Goal: Information Seeking & Learning: Check status

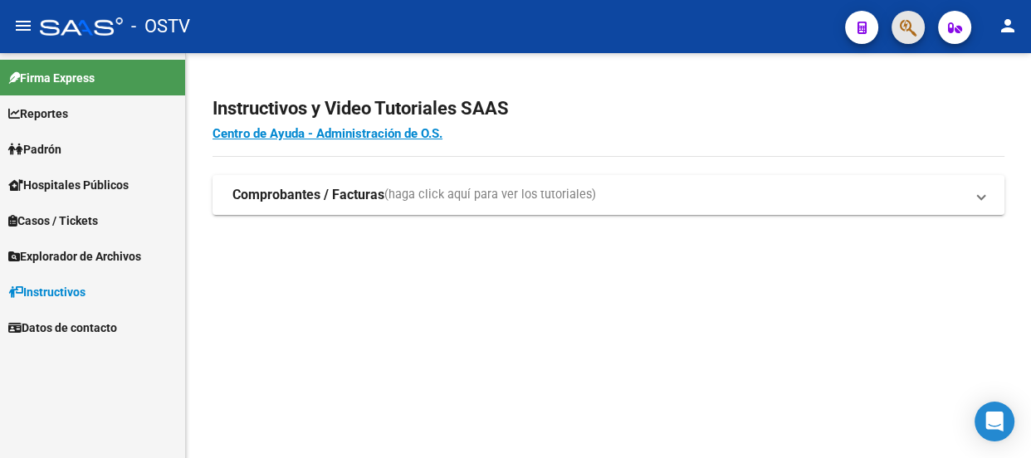
click at [896, 33] on button "button" at bounding box center [907, 27] width 33 height 33
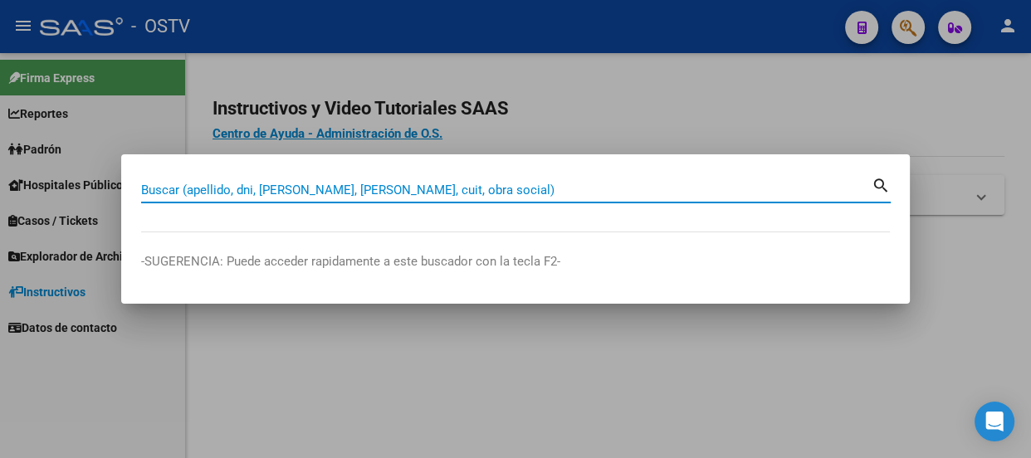
paste input "48699527"
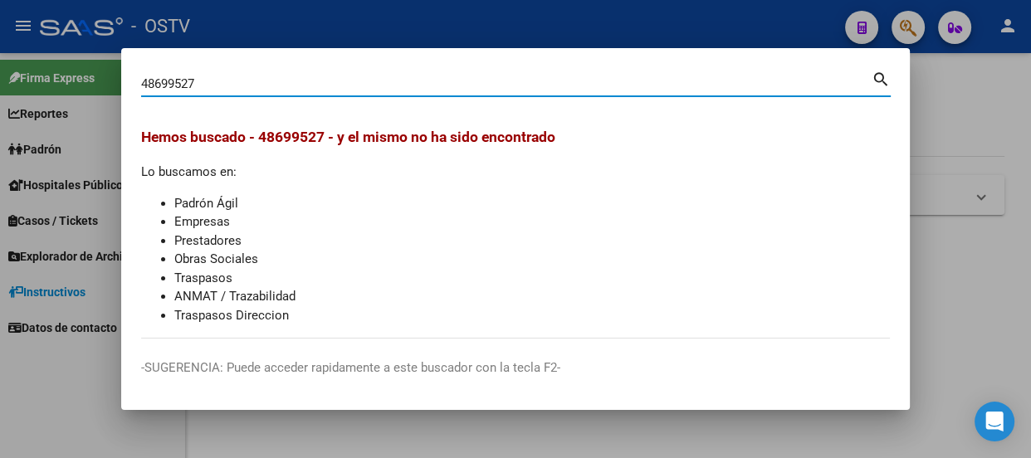
click at [332, 90] on input "48699527" at bounding box center [506, 83] width 730 height 15
click at [332, 89] on input "48699527" at bounding box center [506, 83] width 730 height 15
paste input "27341365498"
type input "27341365498"
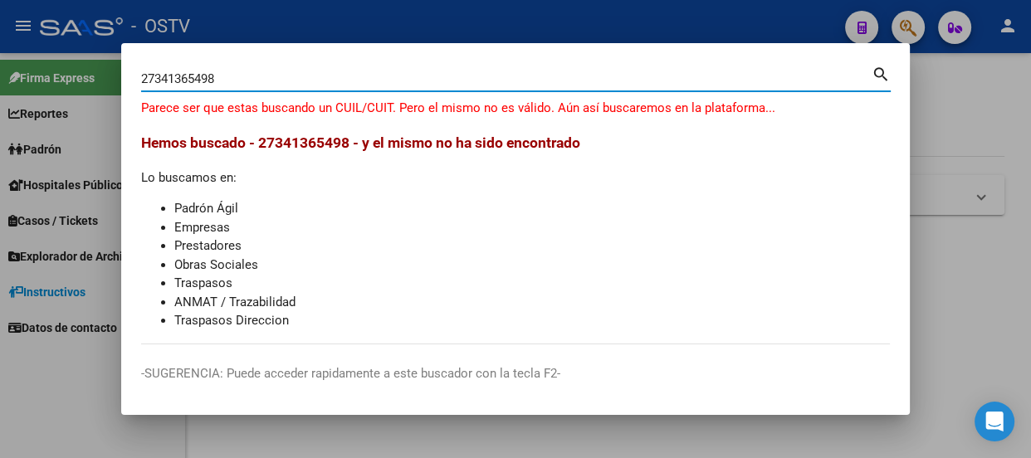
click at [313, 81] on input "27341365498" at bounding box center [506, 78] width 730 height 15
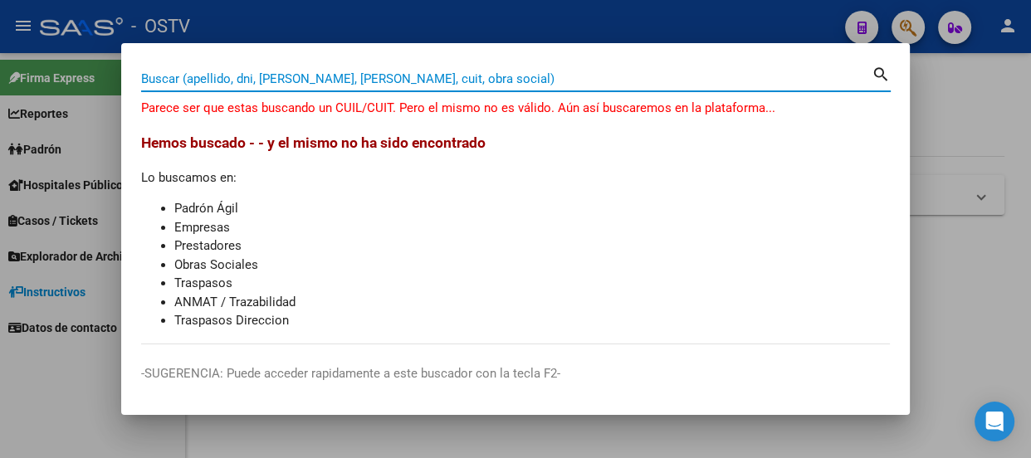
paste input "27341365498"
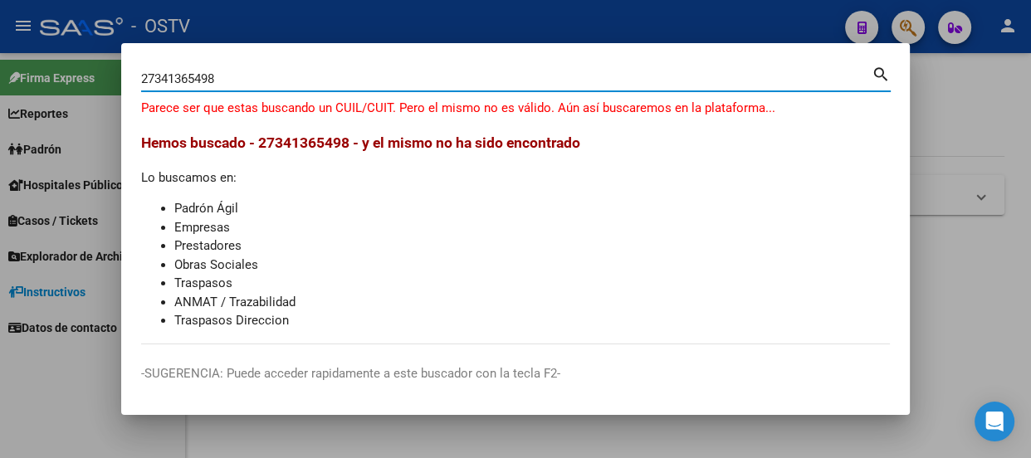
click at [292, 76] on input "27341365498" at bounding box center [506, 78] width 730 height 15
paste input "34136549"
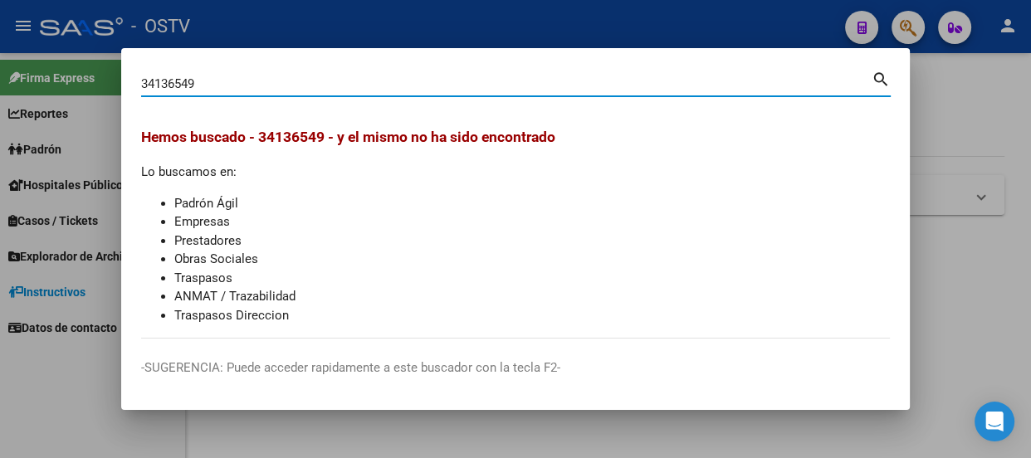
drag, startPoint x: 353, startPoint y: 85, endPoint x: 0, endPoint y: 71, distance: 353.0
click at [0, 77] on div "34136549 Buscar (apellido, dni, cuil, nro traspaso, cuit, obra social) search H…" at bounding box center [515, 229] width 1031 height 458
type input "CORREA"
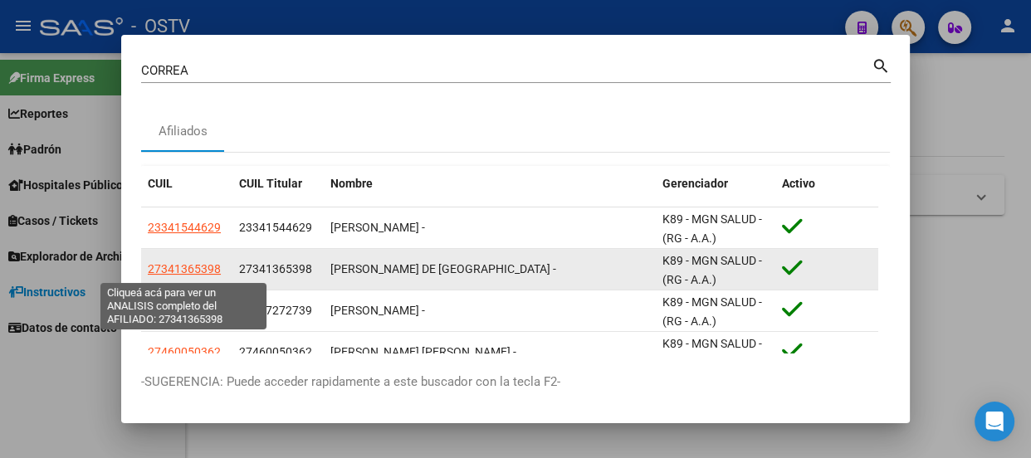
click at [192, 271] on span "27341365398" at bounding box center [184, 268] width 73 height 13
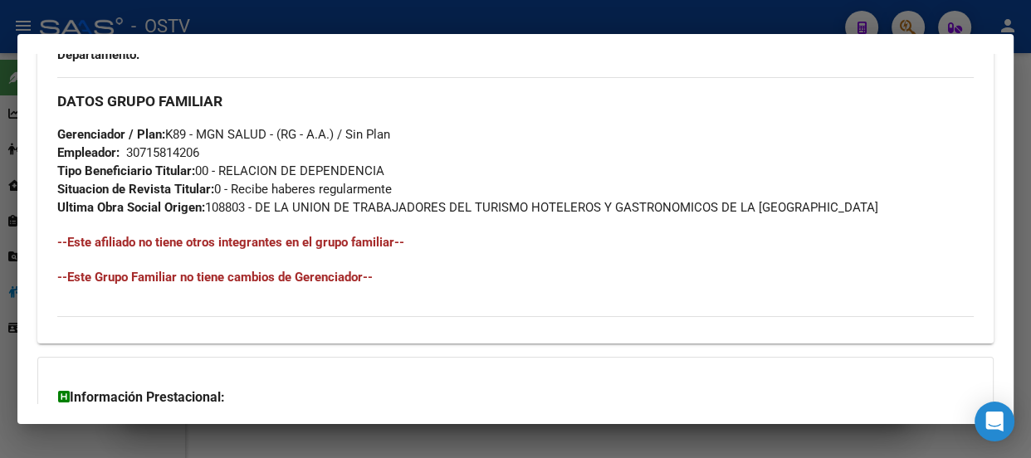
scroll to position [1028, 0]
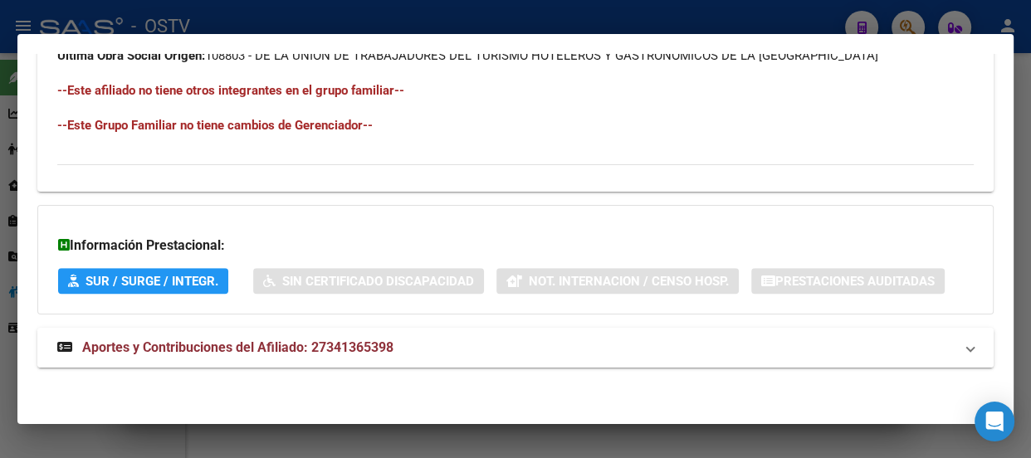
drag, startPoint x: 447, startPoint y: 332, endPoint x: 447, endPoint y: 347, distance: 14.9
click at [447, 347] on mat-expansion-panel-header "Aportes y Contribuciones del Afiliado: 27341365398" at bounding box center [515, 348] width 956 height 40
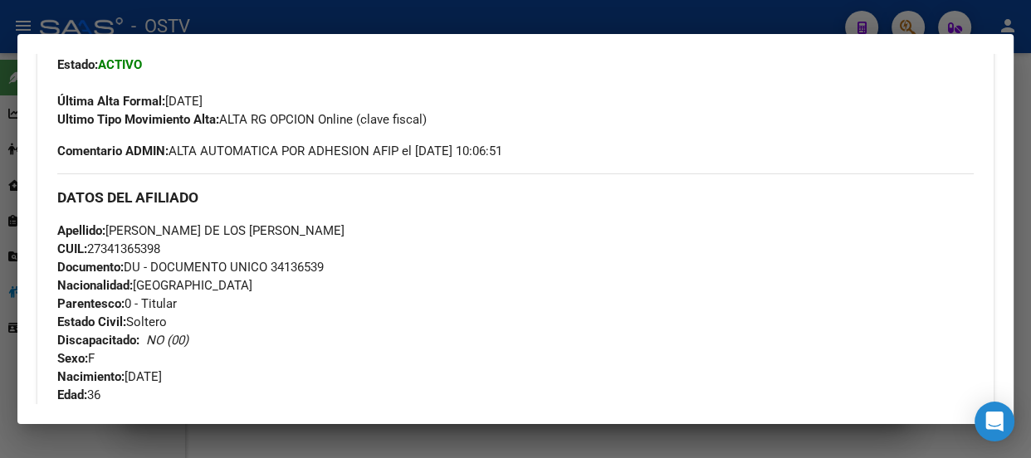
scroll to position [452, 0]
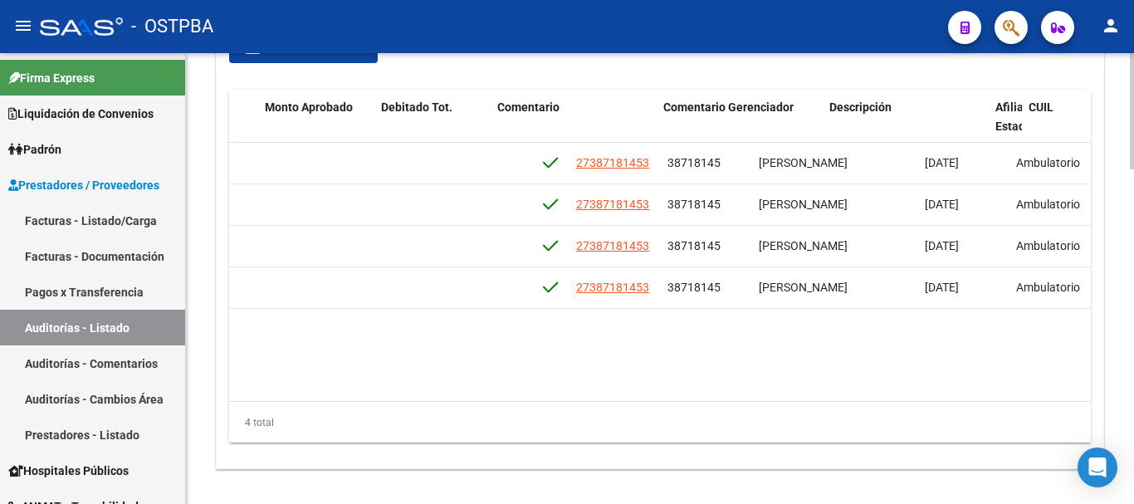
scroll to position [0, 892]
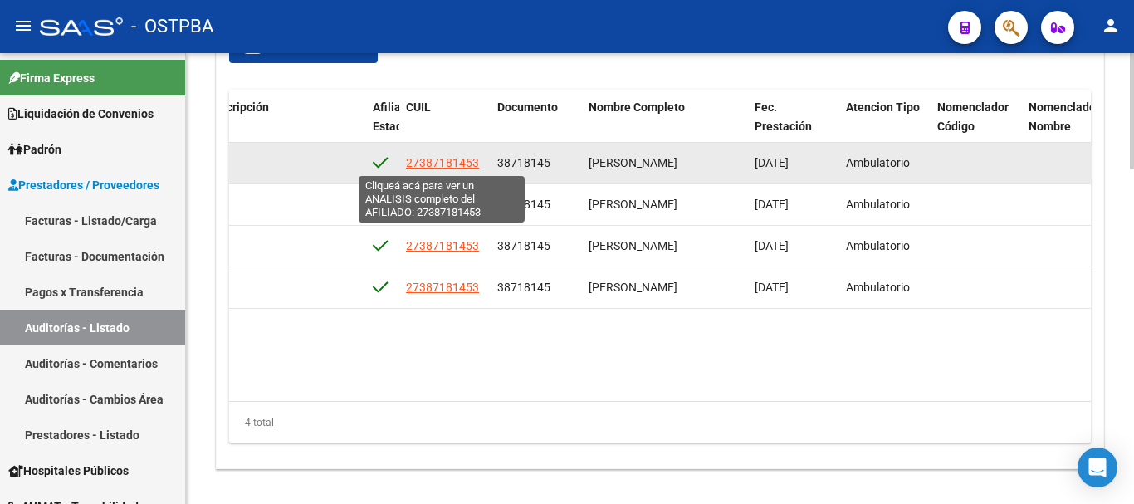
click at [471, 163] on span "27387181453" at bounding box center [442, 162] width 73 height 13
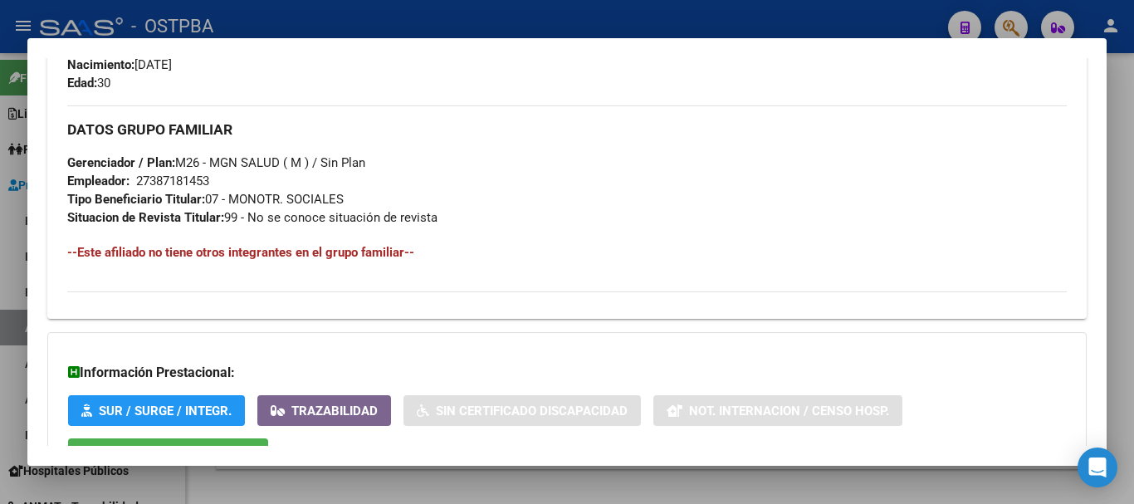
scroll to position [881, 0]
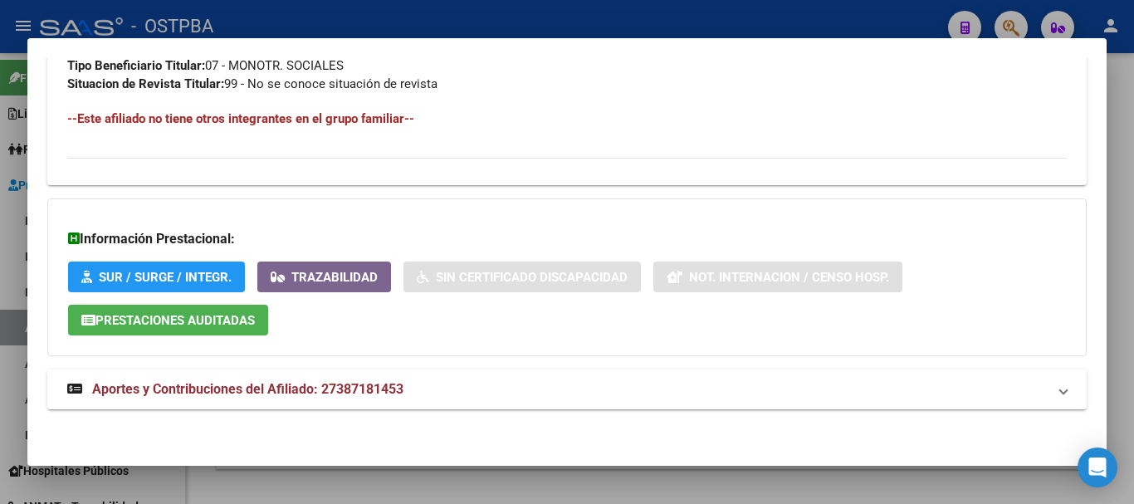
click at [502, 388] on mat-panel-title "Aportes y Contribuciones del Afiliado: 27387181453" at bounding box center [556, 389] width 979 height 20
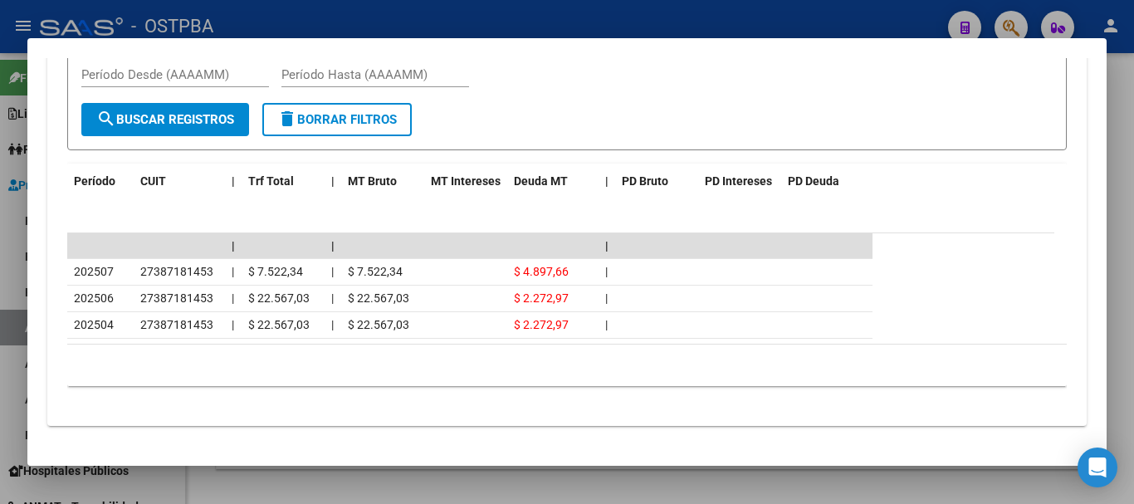
scroll to position [1442, 0]
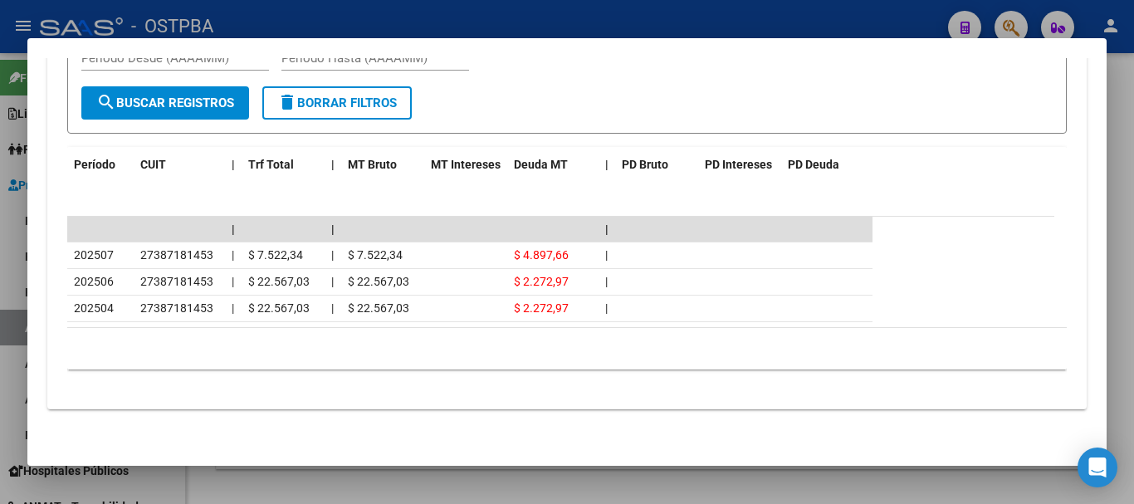
click at [494, 7] on div at bounding box center [567, 252] width 1134 height 504
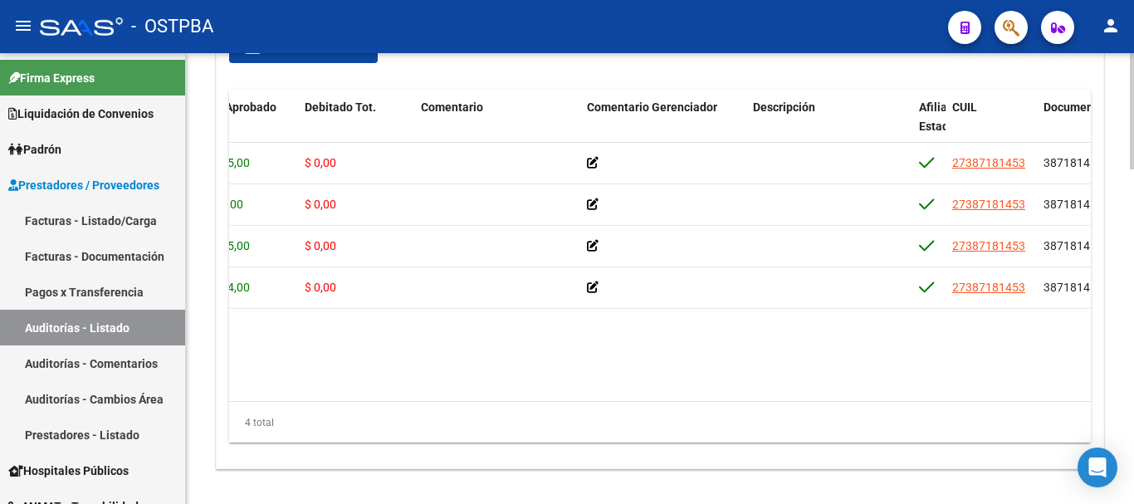
scroll to position [0, 280]
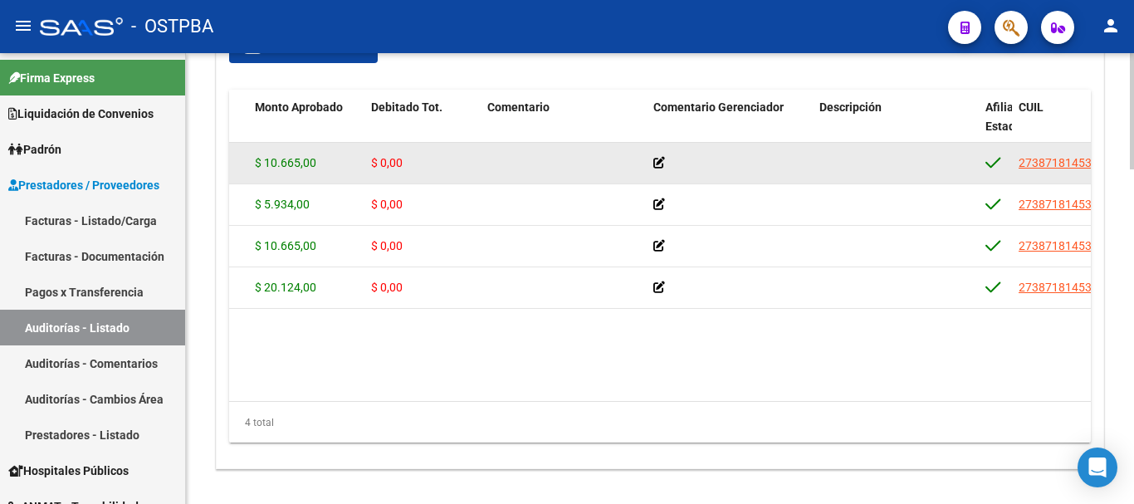
click at [657, 165] on icon at bounding box center [659, 163] width 12 height 12
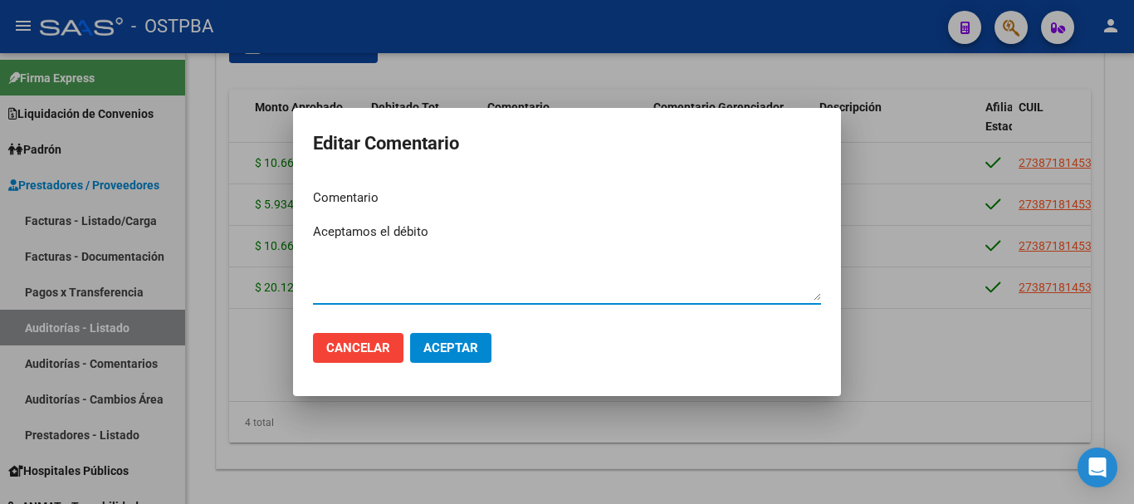
type textarea "Aceptamos el débito"
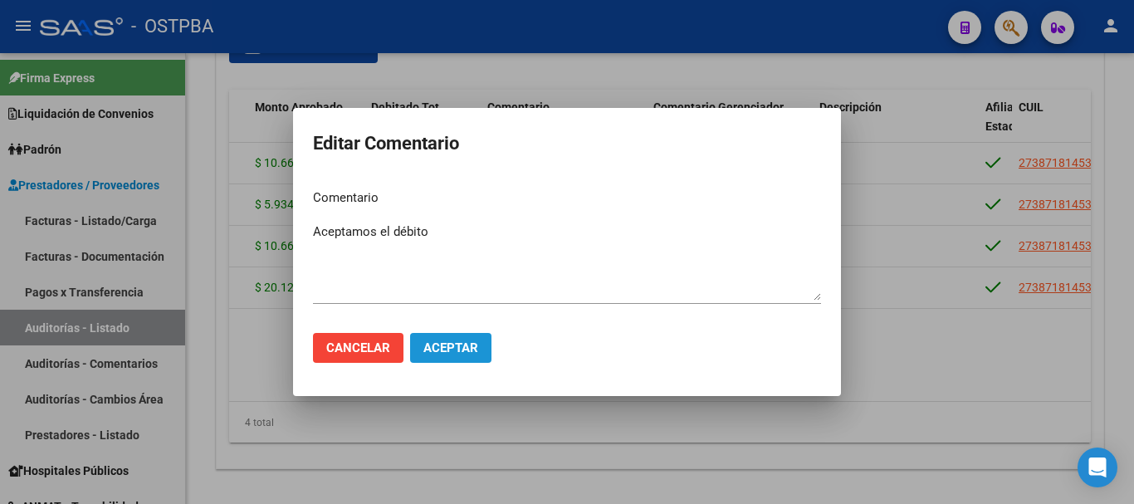
click at [471, 349] on span "Aceptar" at bounding box center [450, 347] width 55 height 15
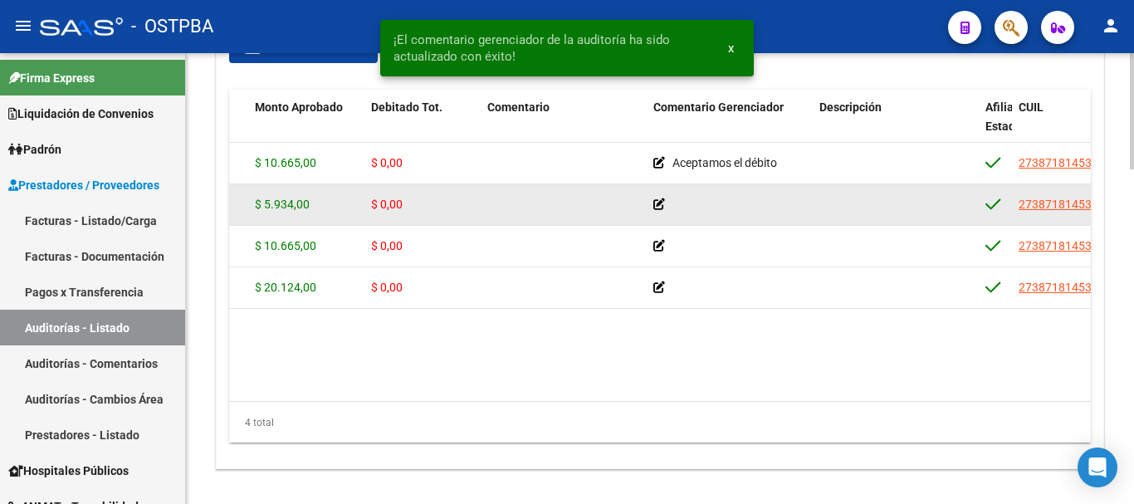
click at [661, 199] on icon at bounding box center [659, 204] width 12 height 12
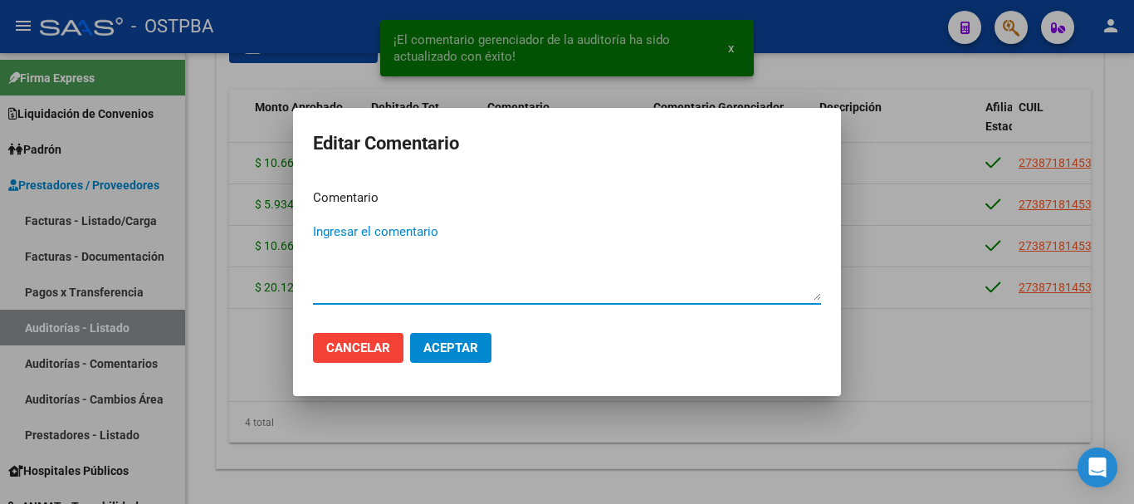
paste textarea "Aceptamos el débito"
type textarea "Aceptamos el débito"
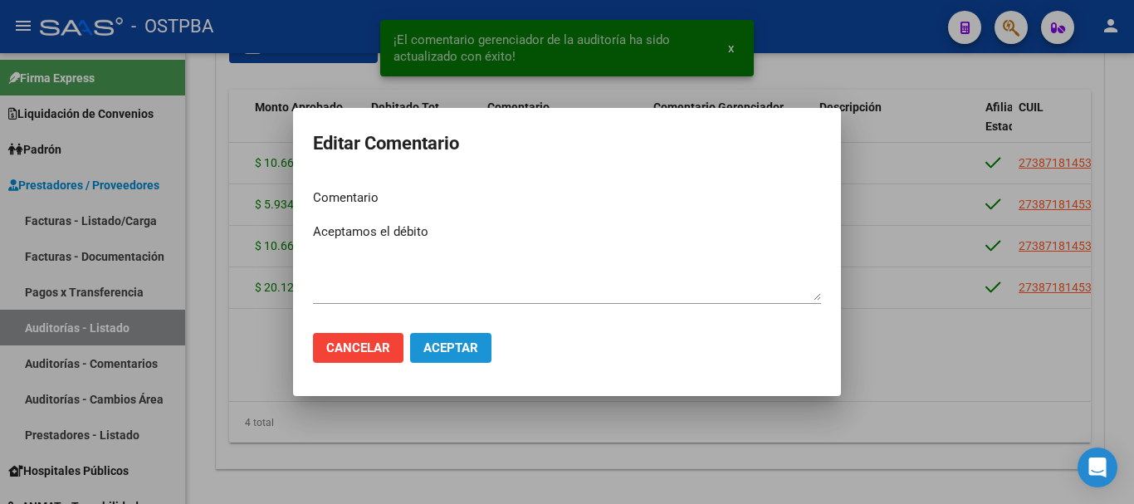
click at [471, 344] on span "Aceptar" at bounding box center [450, 347] width 55 height 15
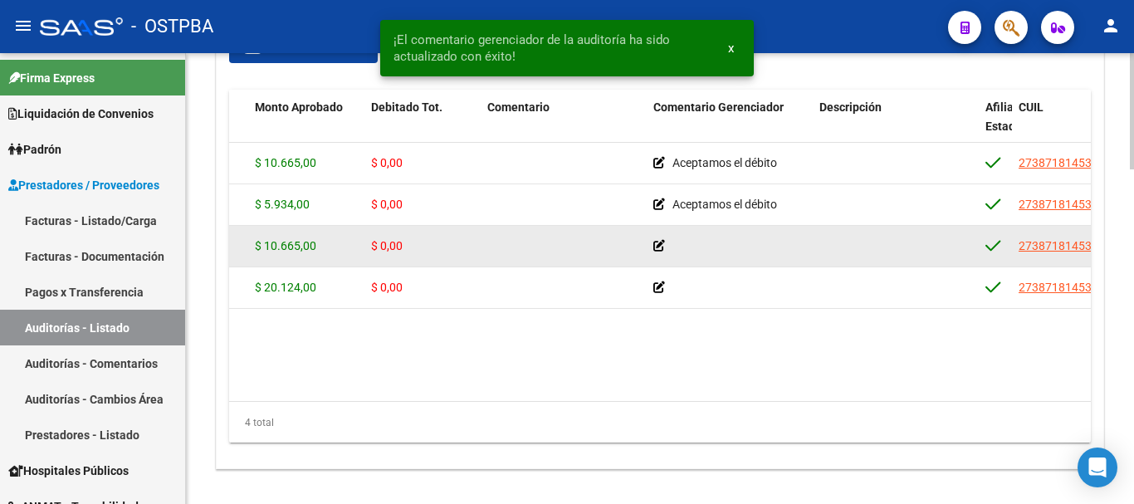
click at [641, 239] on datatable-body-cell at bounding box center [564, 246] width 166 height 41
click at [657, 242] on icon at bounding box center [659, 246] width 12 height 12
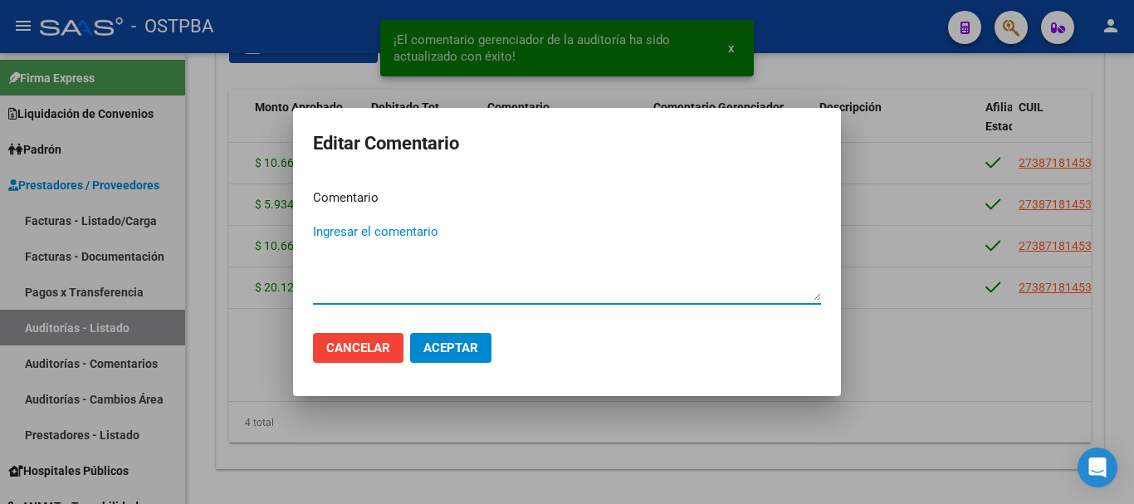
paste textarea "Aceptamos el débito"
type textarea "Aceptamos el débito"
click at [474, 345] on span "Aceptar" at bounding box center [450, 347] width 55 height 15
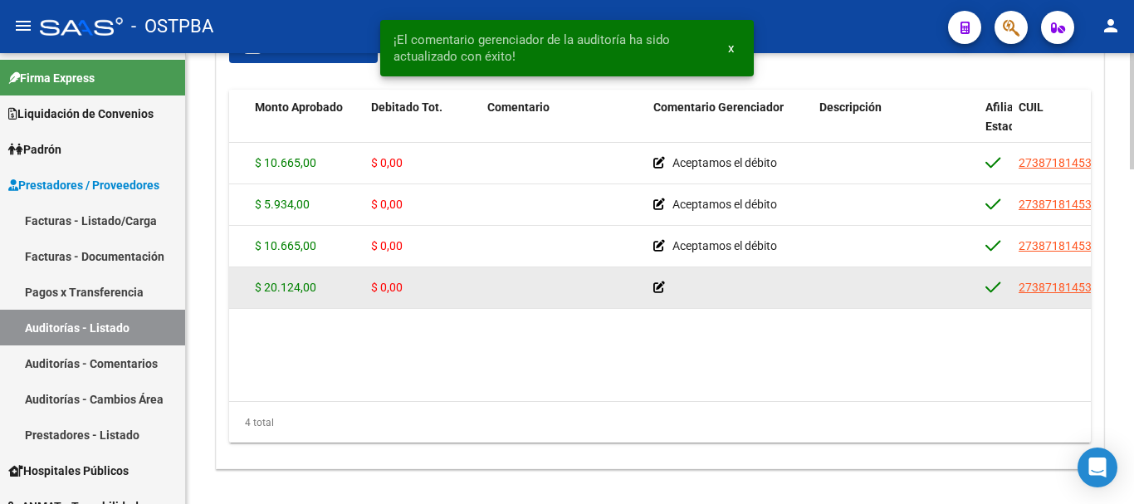
click at [658, 293] on app-edit-comment-line at bounding box center [659, 287] width 12 height 13
click at [658, 287] on icon at bounding box center [659, 287] width 12 height 12
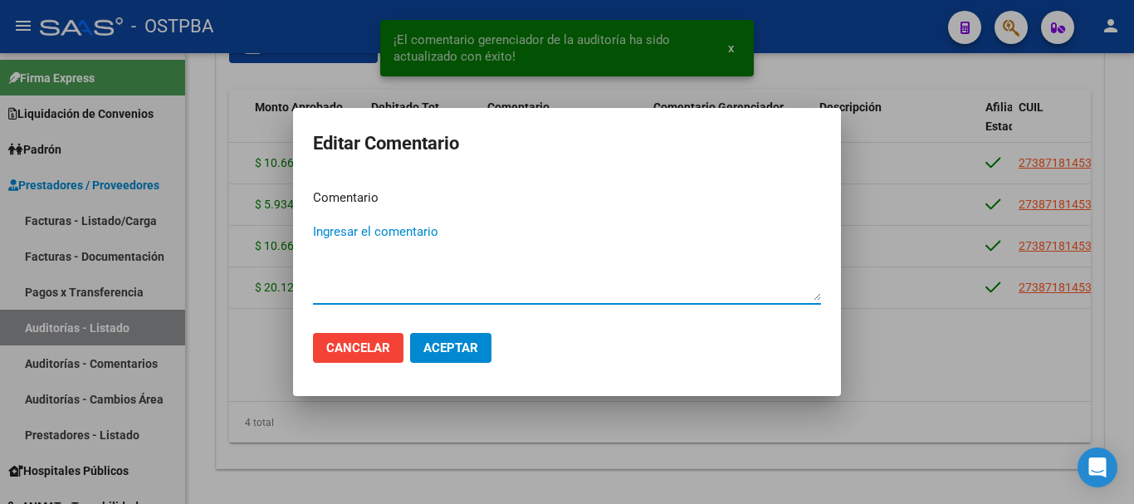
paste textarea "Aceptamos el débito"
type textarea "Aceptamos el débito"
click at [465, 342] on span "Aceptar" at bounding box center [450, 347] width 55 height 15
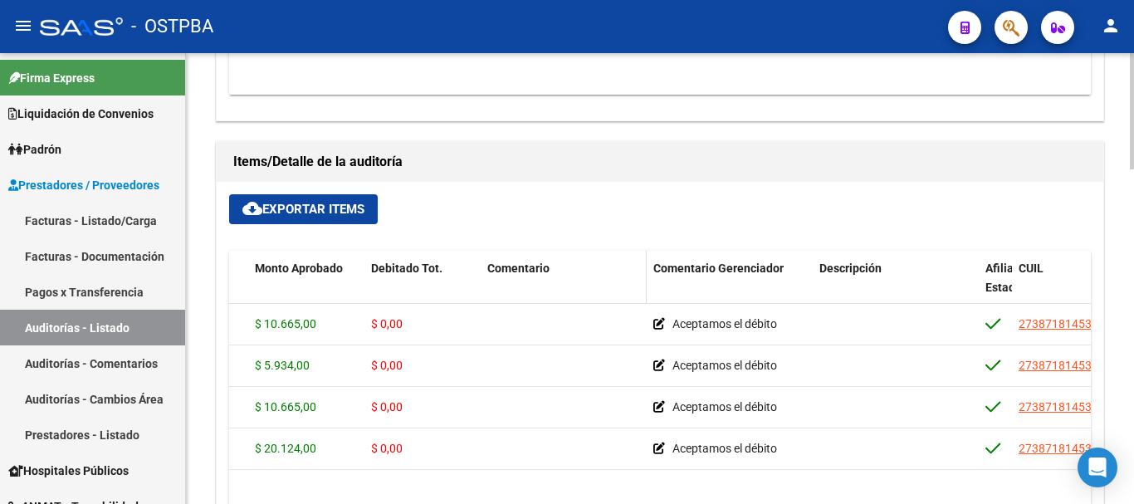
scroll to position [1218, 0]
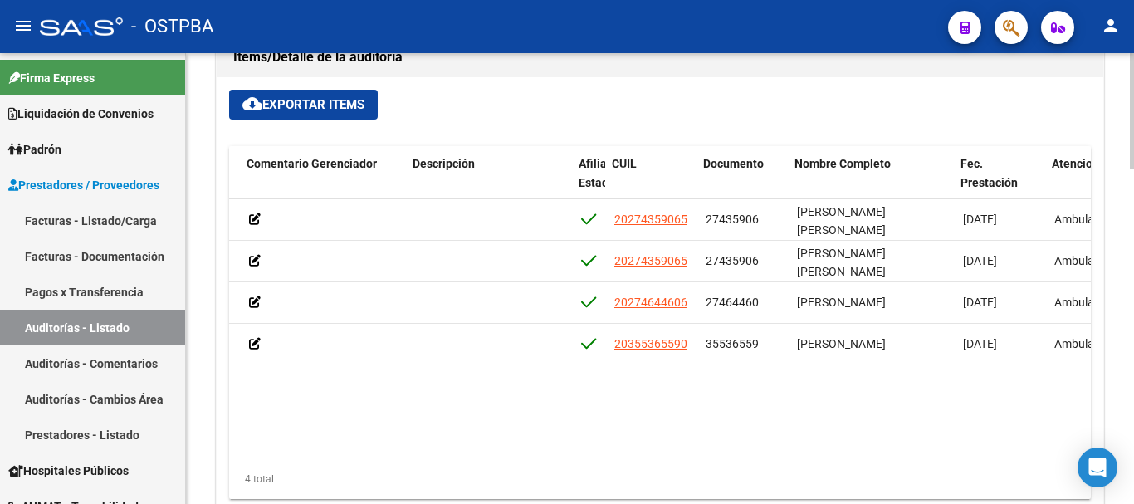
scroll to position [0, 686]
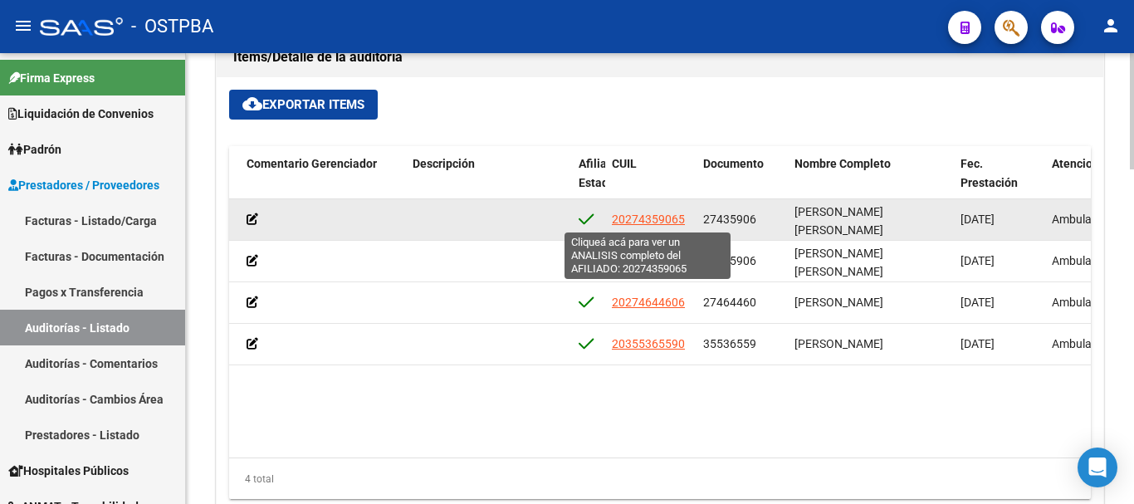
click at [662, 216] on span "20274359065" at bounding box center [648, 218] width 73 height 13
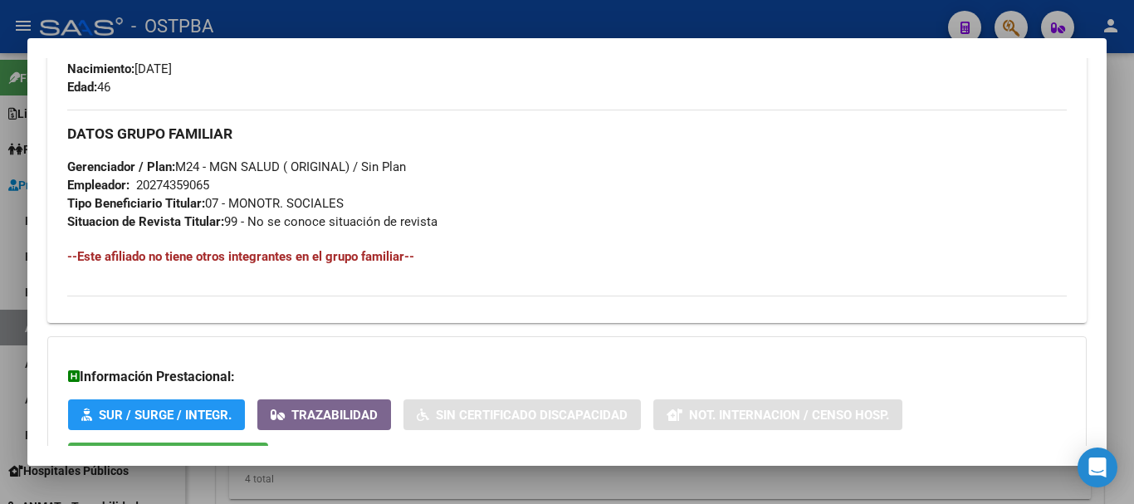
scroll to position [899, 0]
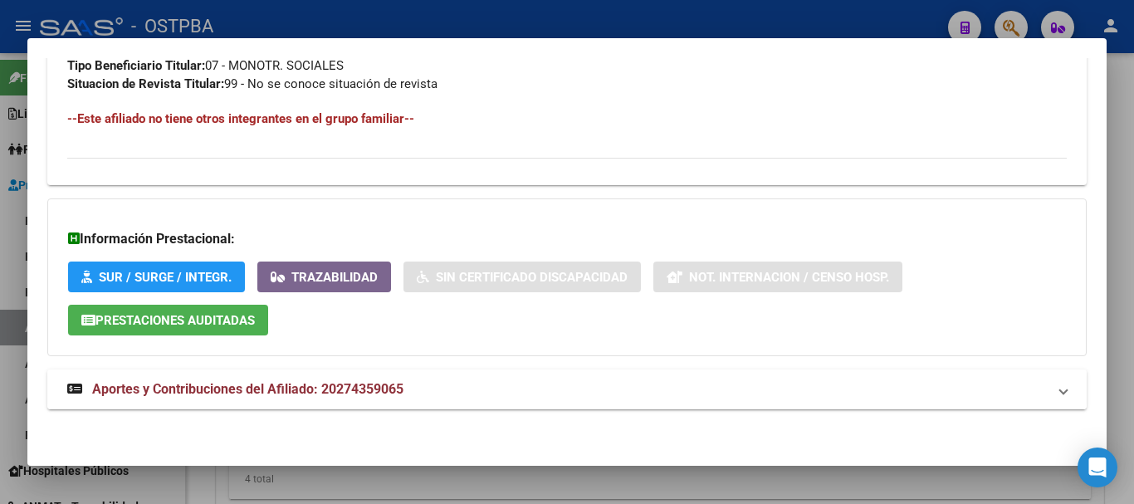
click at [444, 376] on mat-expansion-panel-header "Aportes y Contribuciones del Afiliado: 20274359065" at bounding box center [566, 389] width 1039 height 40
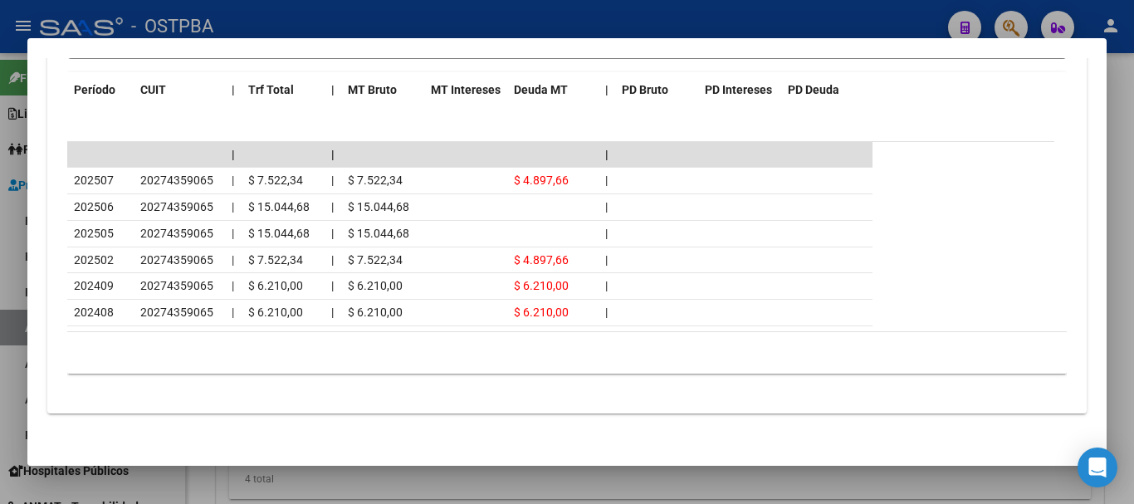
scroll to position [1539, 0]
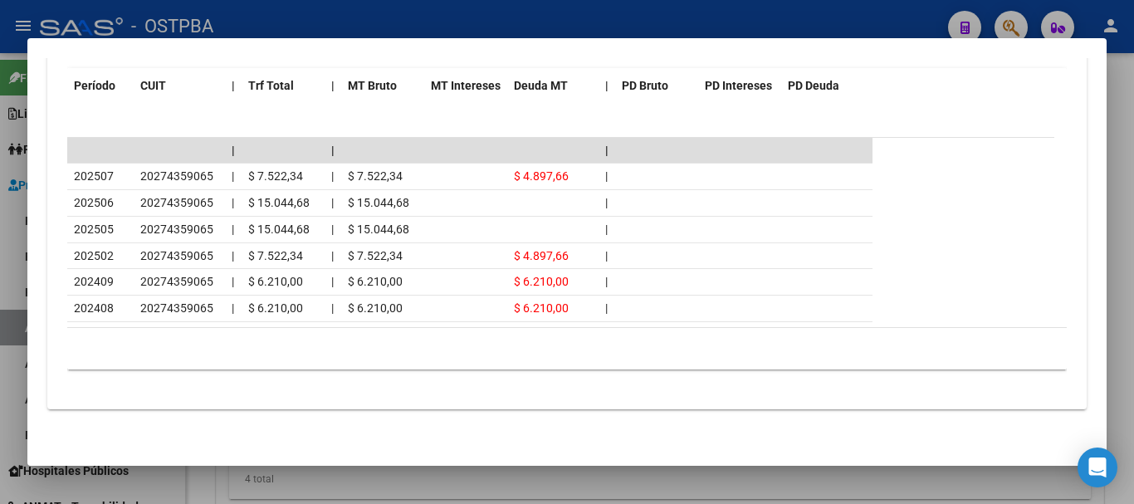
drag, startPoint x: 393, startPoint y: 28, endPoint x: 720, endPoint y: 131, distance: 342.0
click at [395, 28] on div at bounding box center [567, 252] width 1134 height 504
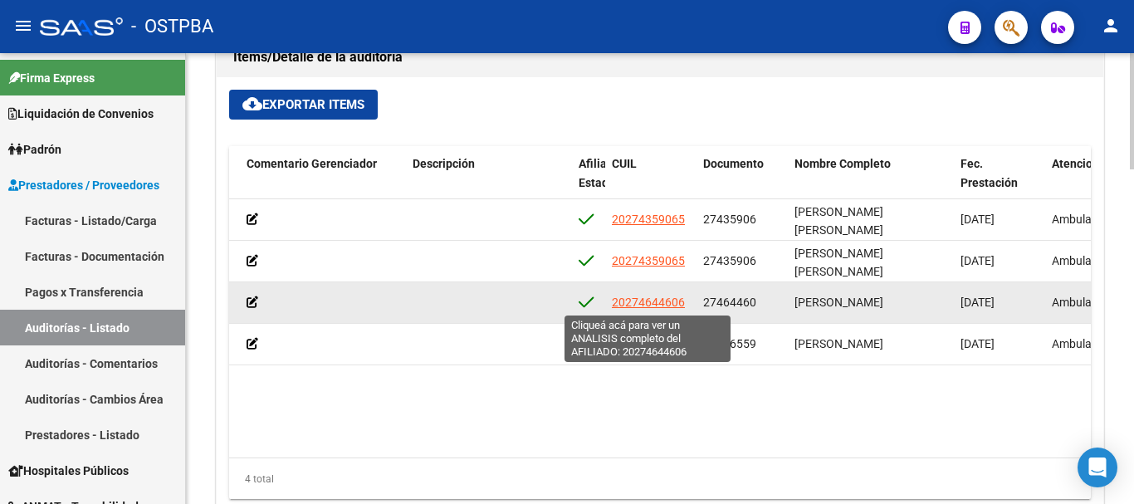
click at [660, 299] on span "20274644606" at bounding box center [648, 301] width 73 height 13
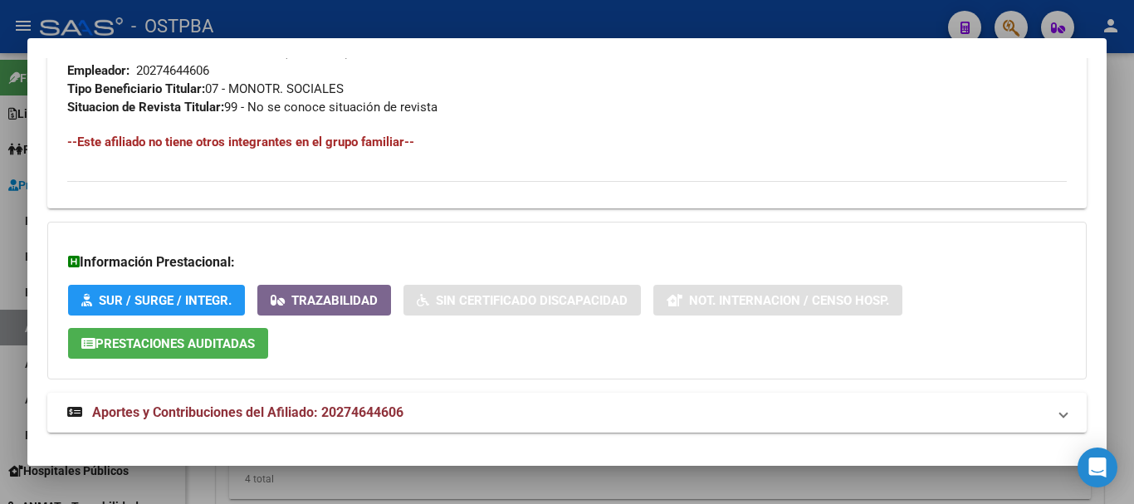
scroll to position [899, 0]
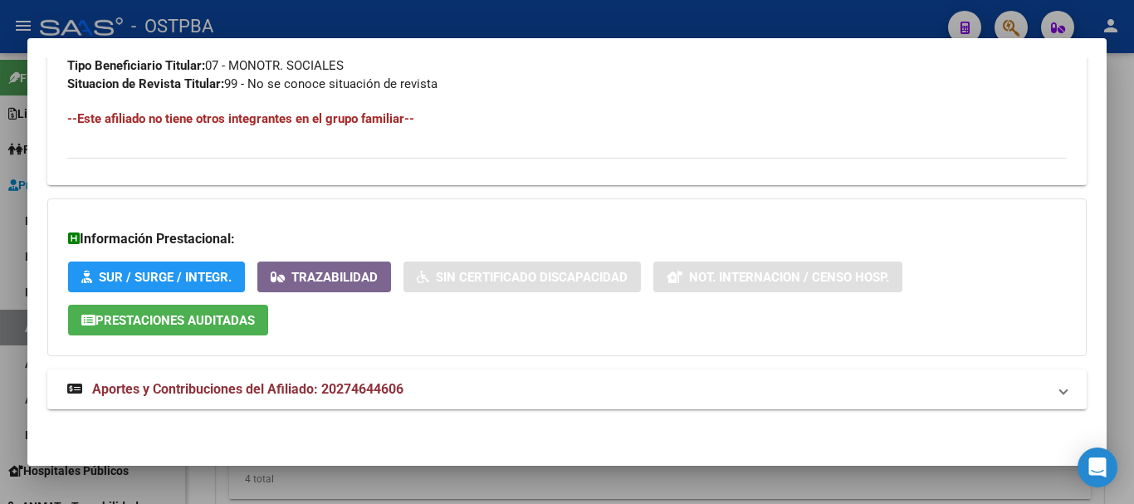
click at [437, 398] on mat-panel-title "Aportes y Contribuciones del Afiliado: 20274644606" at bounding box center [556, 389] width 979 height 20
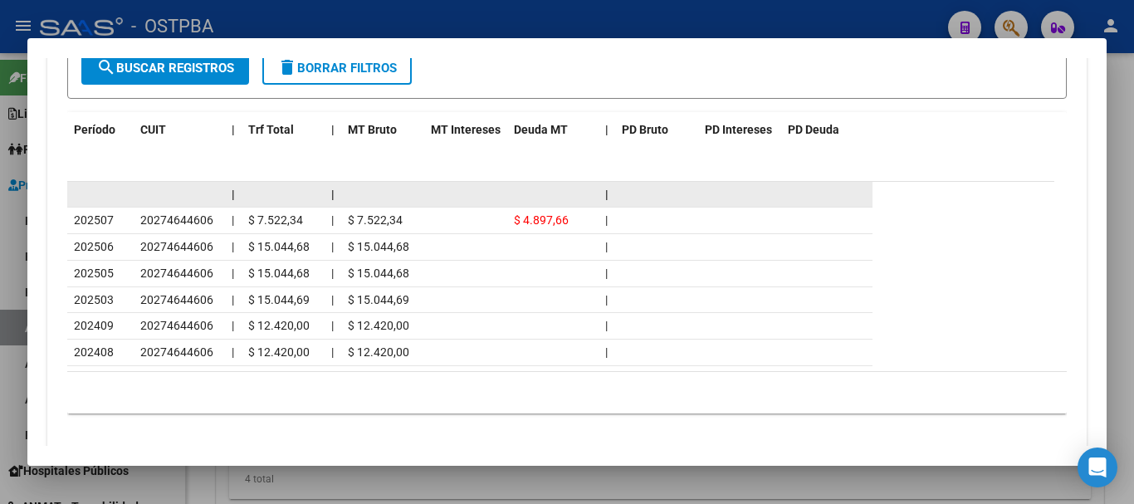
scroll to position [1539, 0]
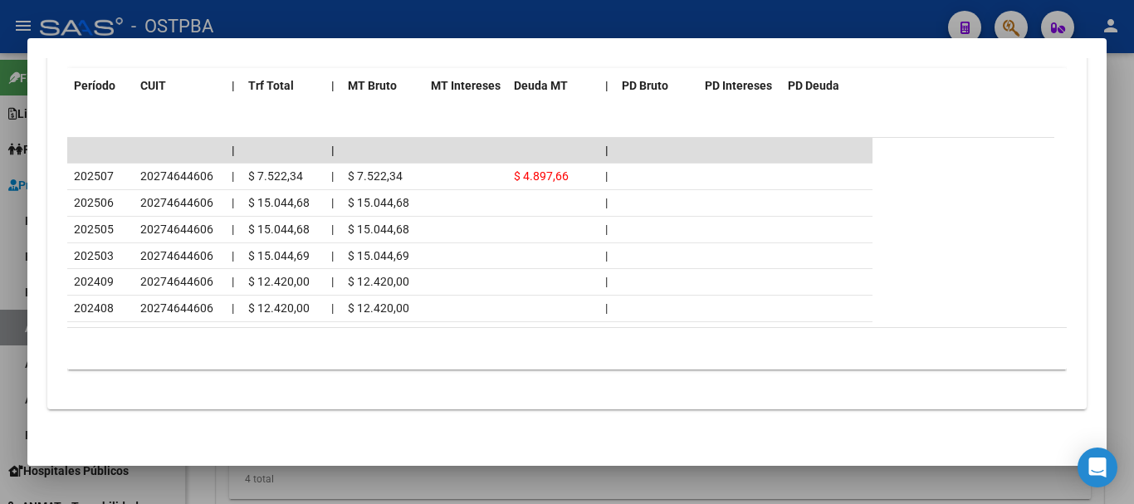
click at [562, 14] on div at bounding box center [567, 252] width 1134 height 504
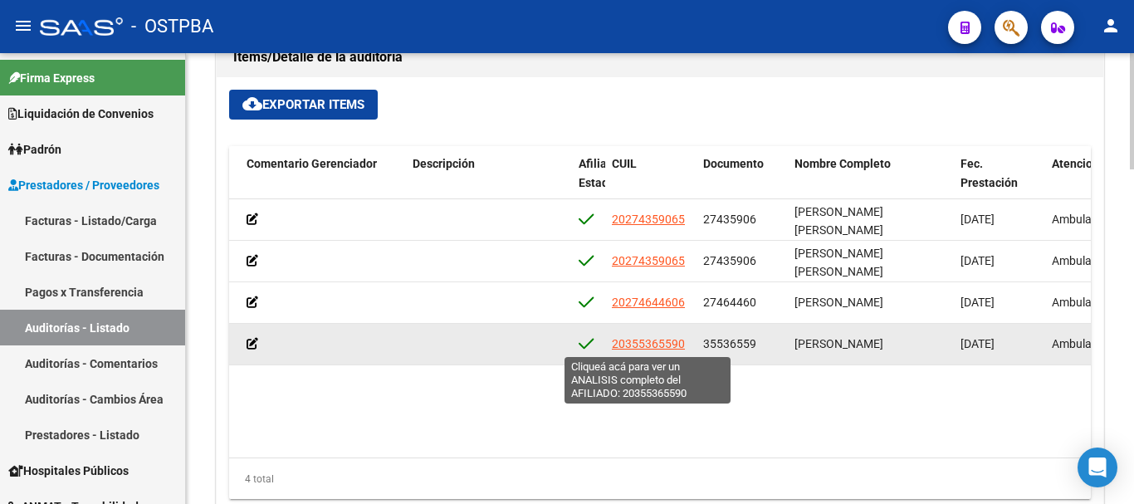
click at [656, 339] on span "20355365590" at bounding box center [648, 343] width 73 height 13
type textarea "20355365590"
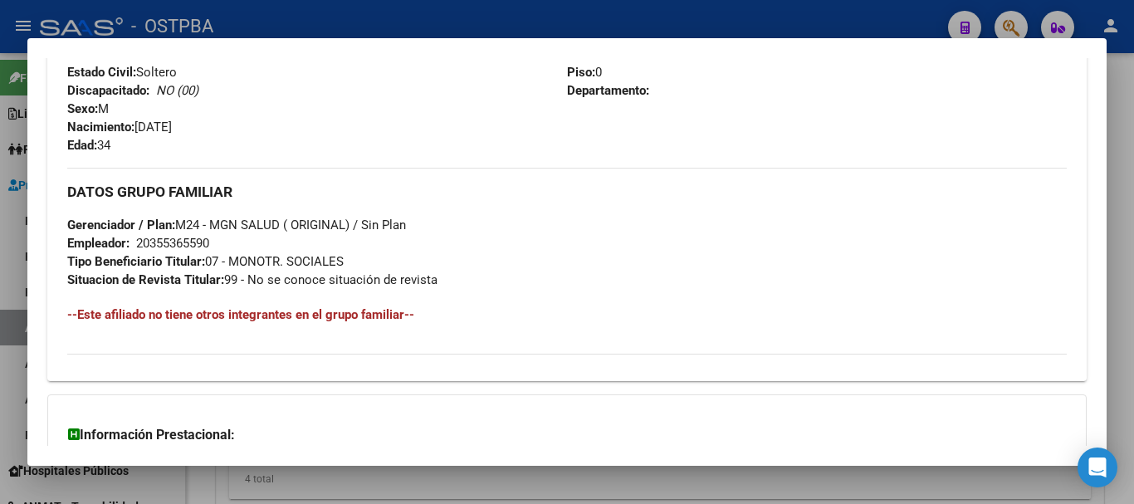
scroll to position [899, 0]
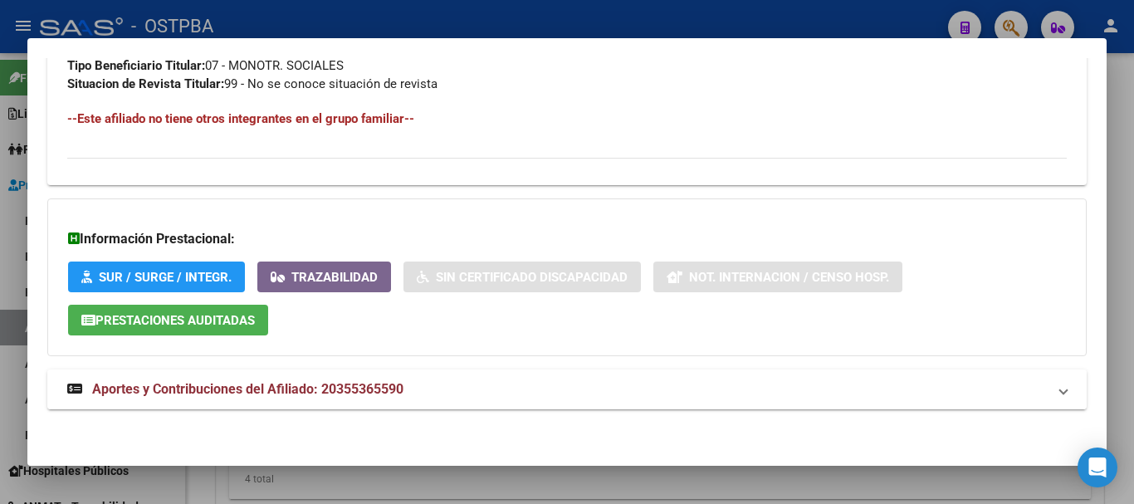
click at [417, 403] on mat-expansion-panel-header "Aportes y Contribuciones del Afiliado: 20355365590" at bounding box center [566, 389] width 1039 height 40
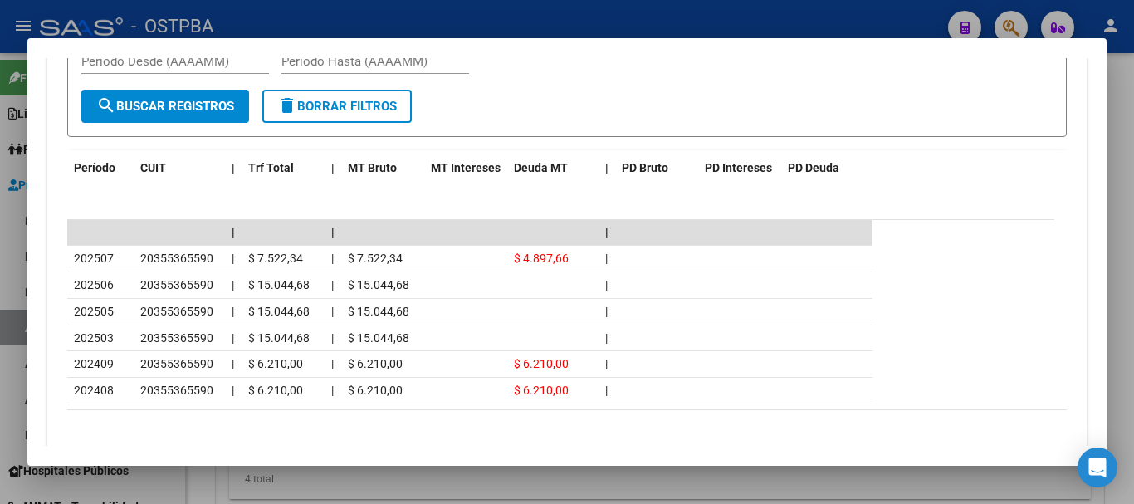
scroll to position [1495, 0]
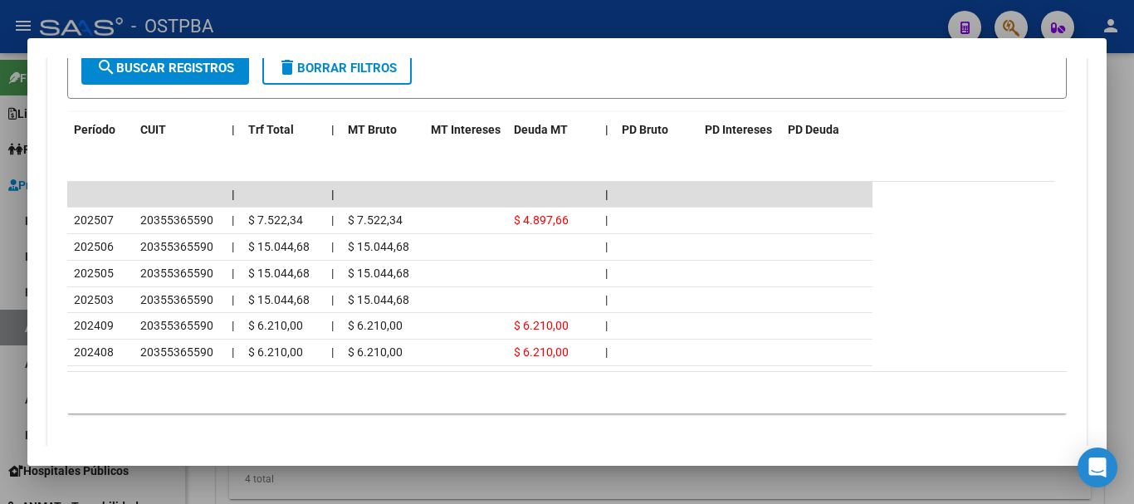
click at [518, 13] on div at bounding box center [567, 252] width 1134 height 504
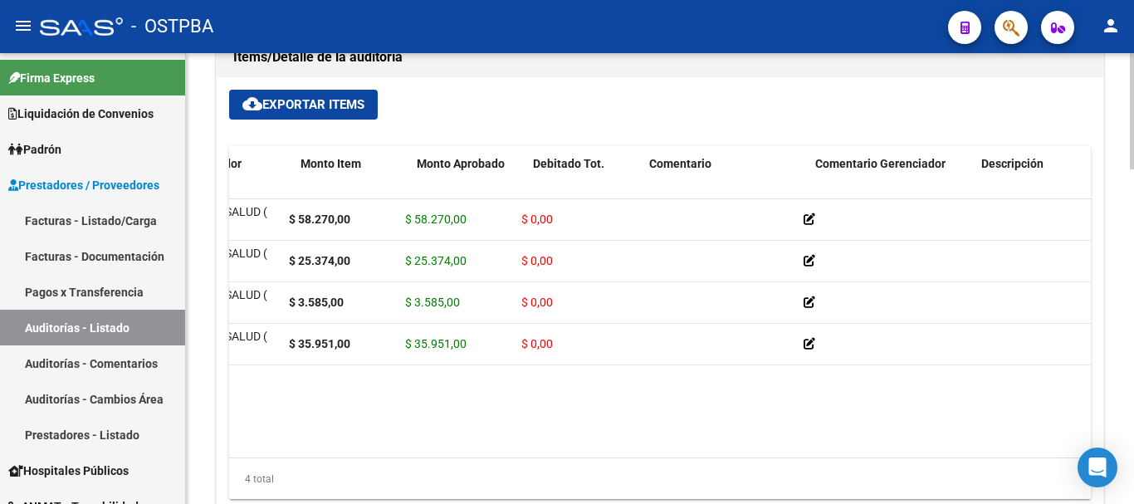
scroll to position [0, 159]
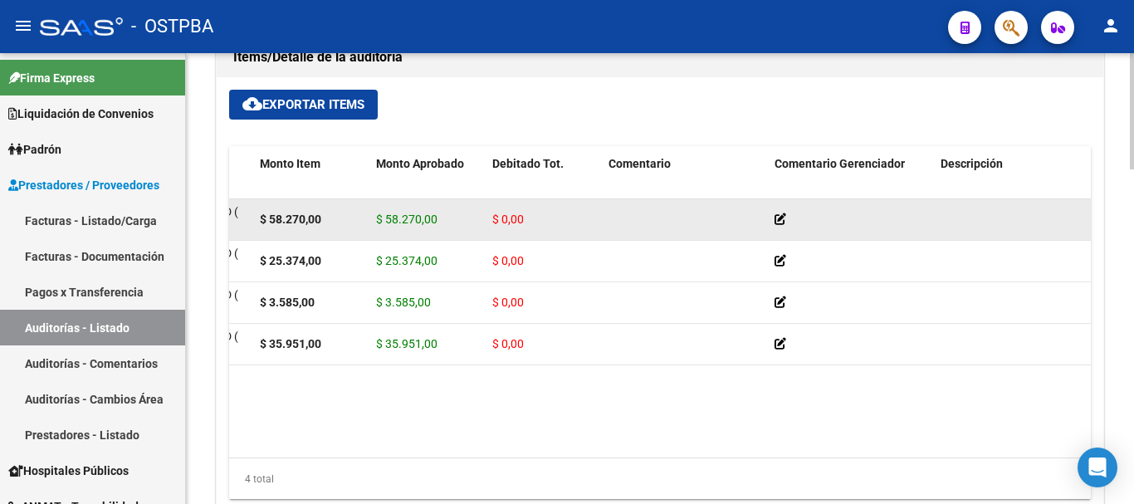
drag, startPoint x: 786, startPoint y: 200, endPoint x: 786, endPoint y: 210, distance: 10.0
click at [786, 202] on datatable-body-cell at bounding box center [851, 219] width 166 height 41
click at [786, 227] on div at bounding box center [850, 219] width 153 height 19
click at [784, 223] on icon at bounding box center [780, 219] width 12 height 12
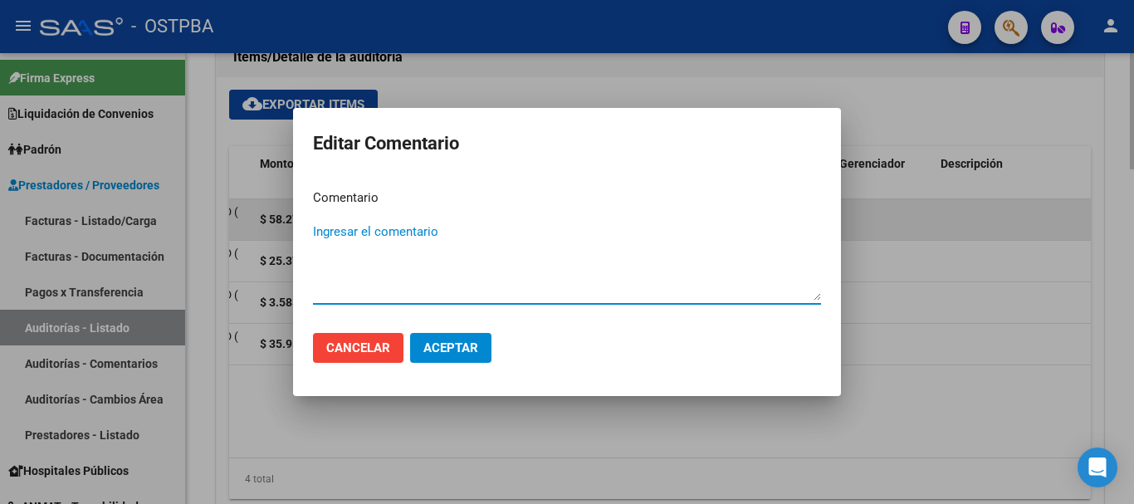
paste textarea "20355365590"
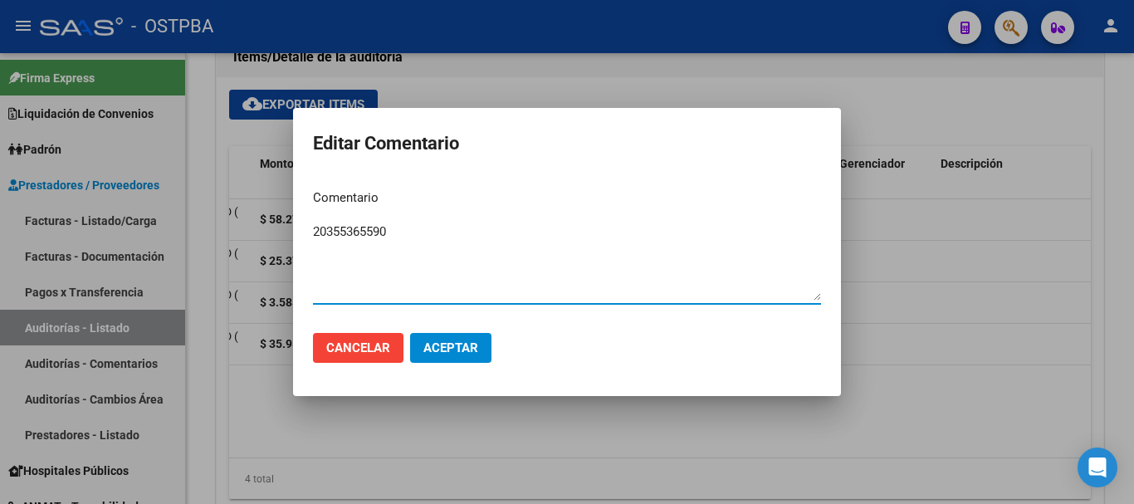
drag, startPoint x: 396, startPoint y: 227, endPoint x: 140, endPoint y: 197, distance: 257.5
click at [143, 201] on div "Editar Comentario Comentario 20355365590 Ingresar el comentario Cancelar Aceptar" at bounding box center [567, 252] width 1134 height 504
type textarea "Aceptamos el débito"
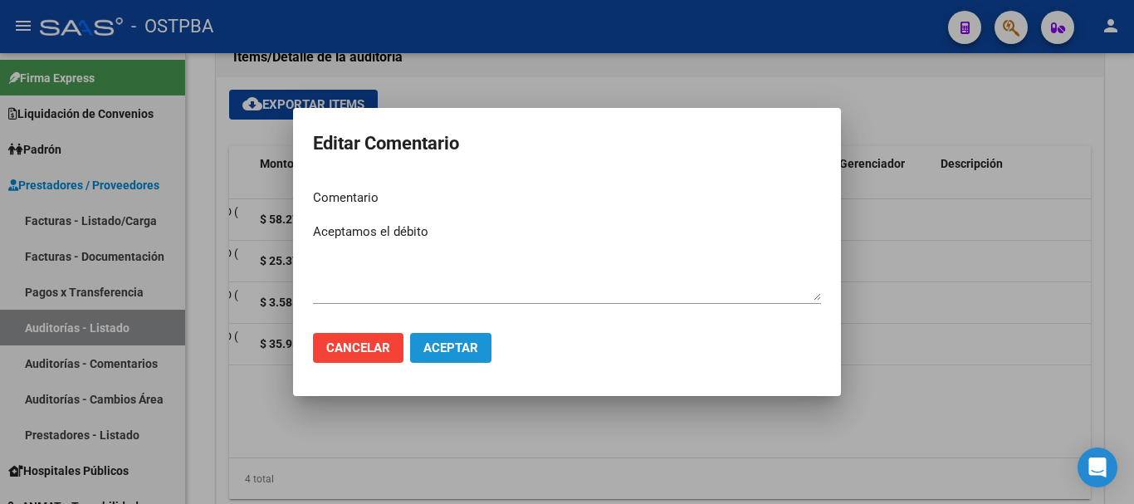
click at [442, 348] on span "Aceptar" at bounding box center [450, 347] width 55 height 15
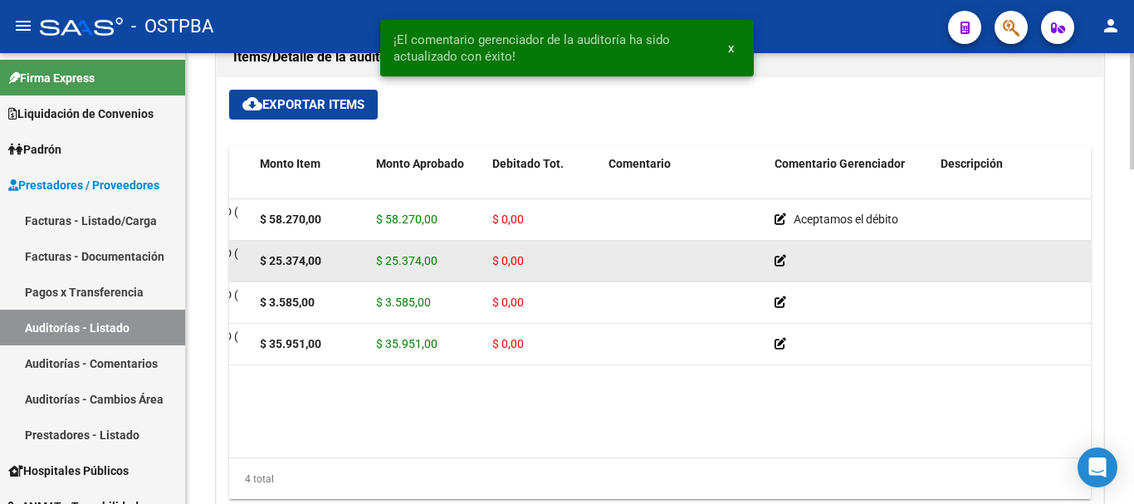
click at [780, 255] on icon at bounding box center [780, 261] width 12 height 12
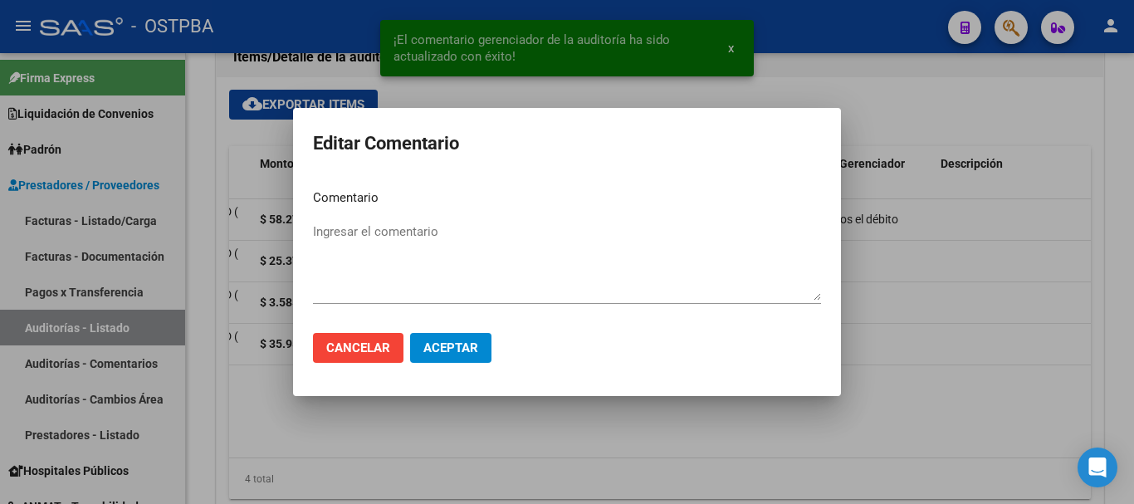
paste textarea "Aceptamos el débito"
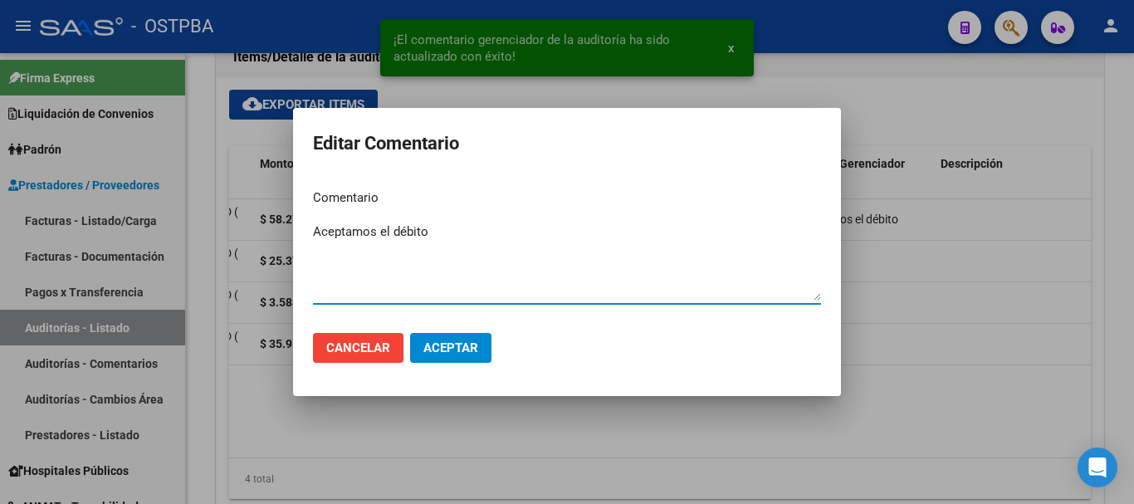
type textarea "Aceptamos el débito"
click at [472, 341] on span "Aceptar" at bounding box center [450, 347] width 55 height 15
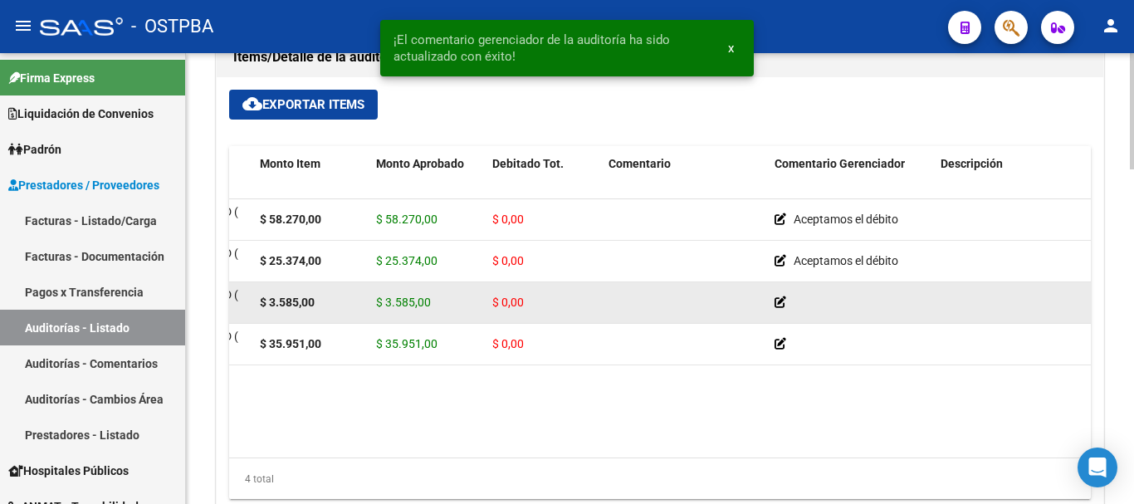
click at [779, 296] on icon at bounding box center [780, 302] width 12 height 12
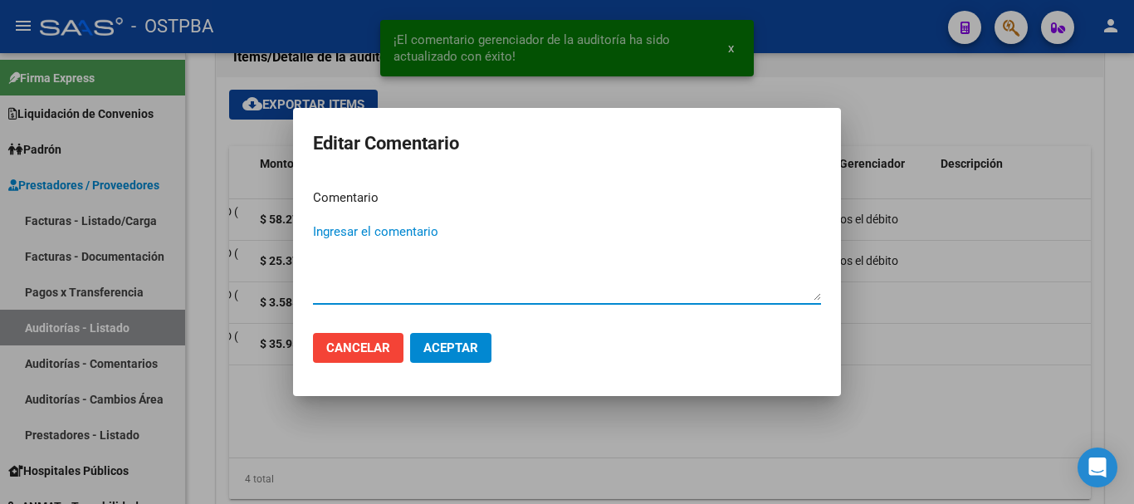
paste textarea "Aceptamos el débito"
type textarea "Aceptamos el débito"
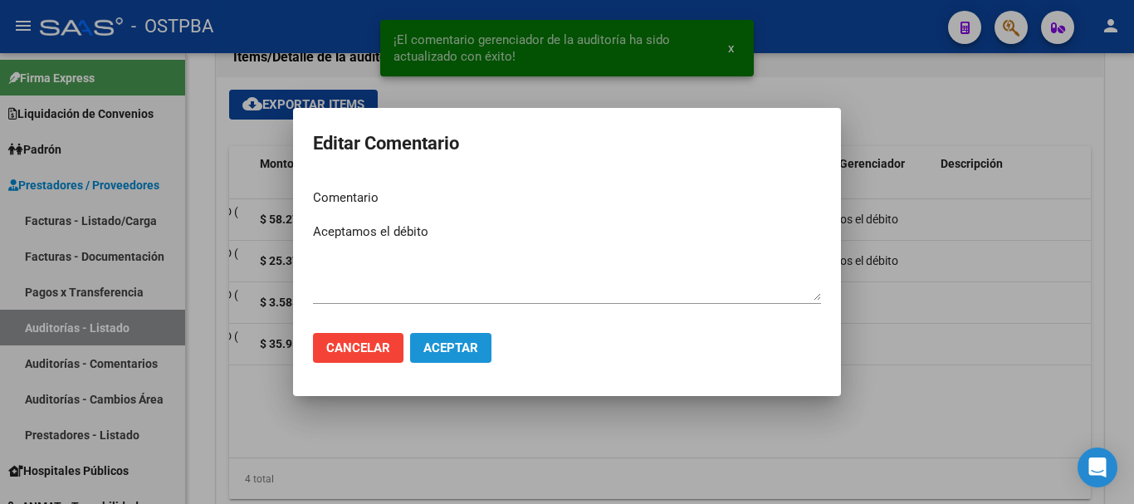
click at [452, 341] on span "Aceptar" at bounding box center [450, 347] width 55 height 15
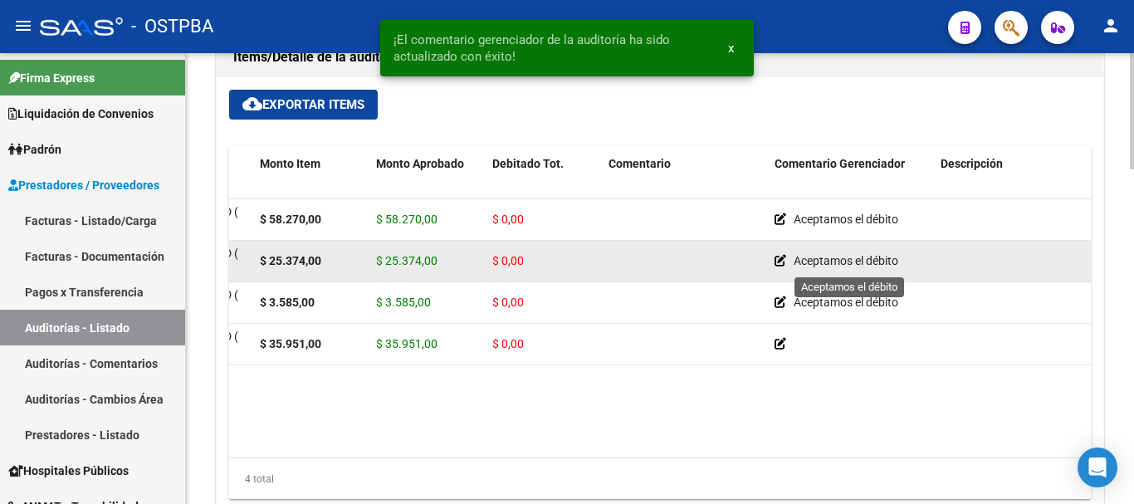
click at [832, 251] on div "Aceptamos el débito" at bounding box center [850, 260] width 153 height 19
click at [776, 265] on icon at bounding box center [780, 261] width 12 height 12
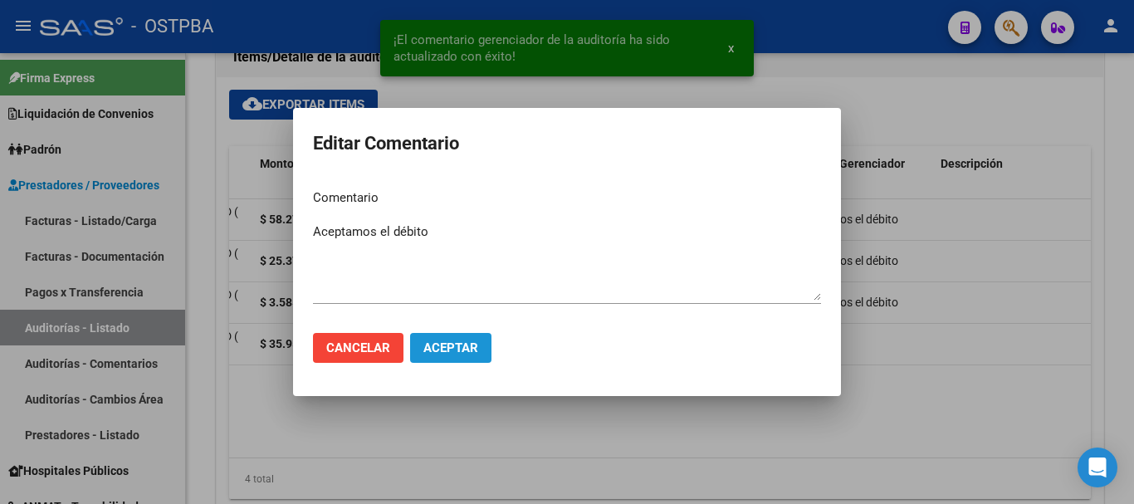
click at [465, 346] on span "Aceptar" at bounding box center [450, 347] width 55 height 15
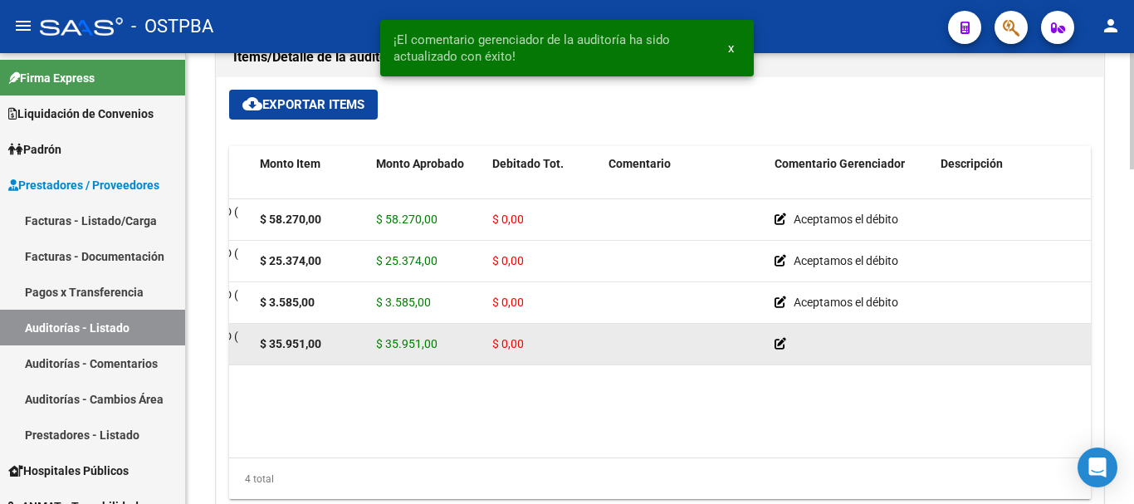
click at [788, 346] on div at bounding box center [850, 343] width 153 height 19
click at [781, 345] on icon at bounding box center [780, 344] width 12 height 12
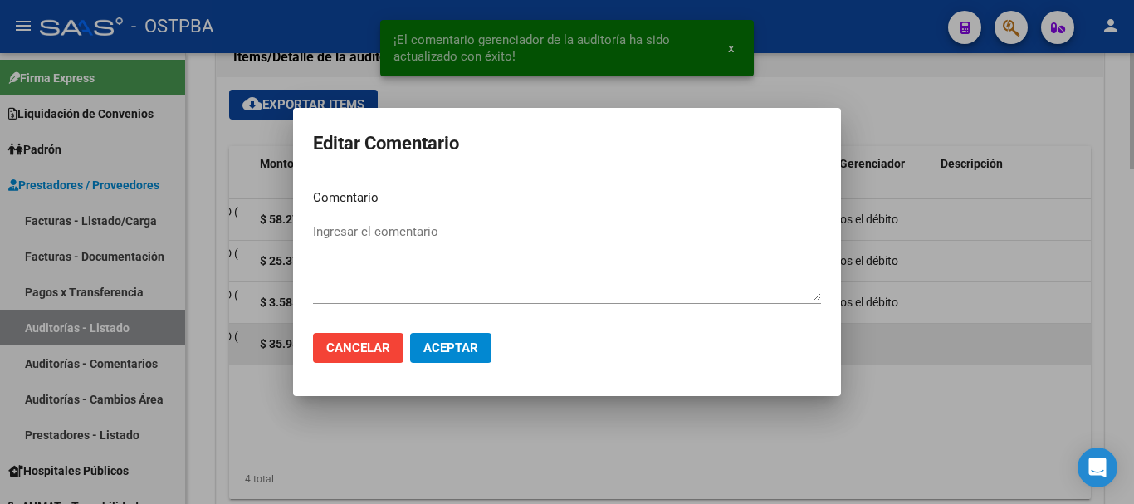
paste textarea "Aceptamos el débito"
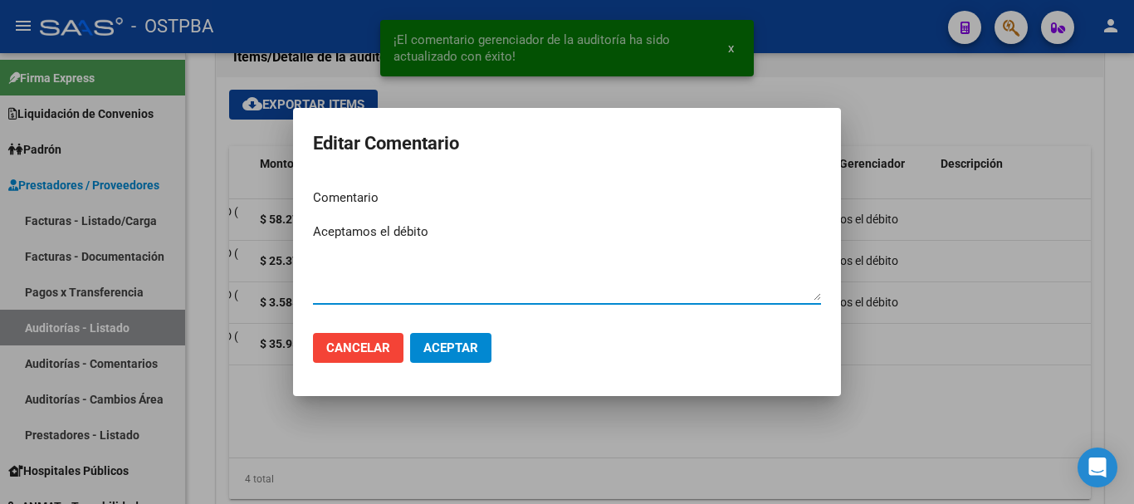
type textarea "Aceptamos el débito"
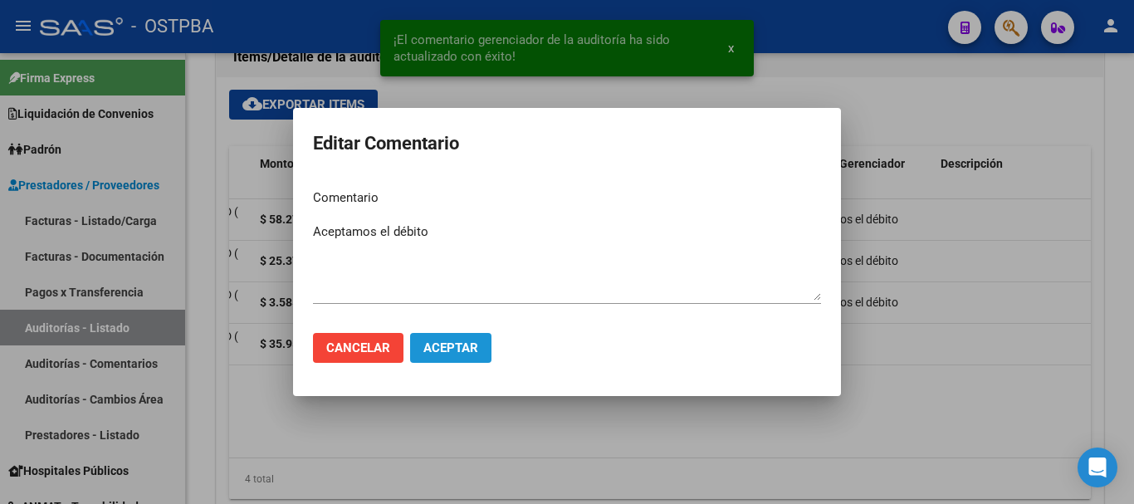
click at [456, 346] on button "Aceptar" at bounding box center [450, 348] width 81 height 30
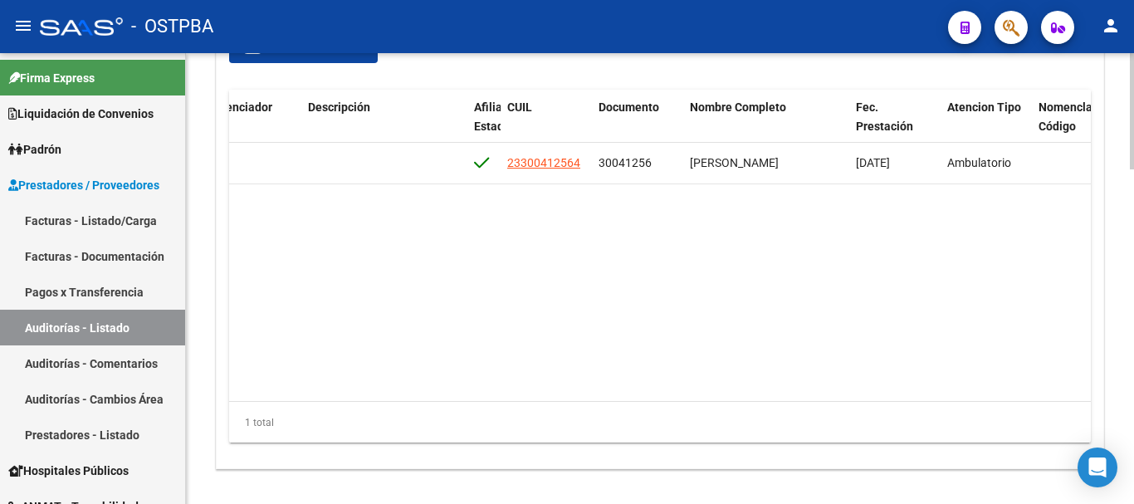
scroll to position [0, 792]
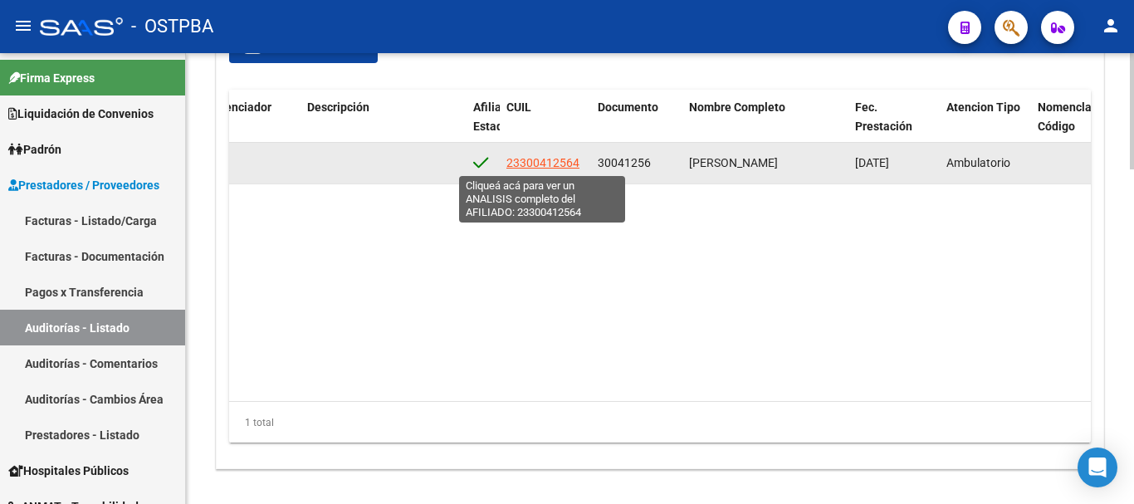
click at [553, 166] on span "23300412564" at bounding box center [542, 162] width 73 height 13
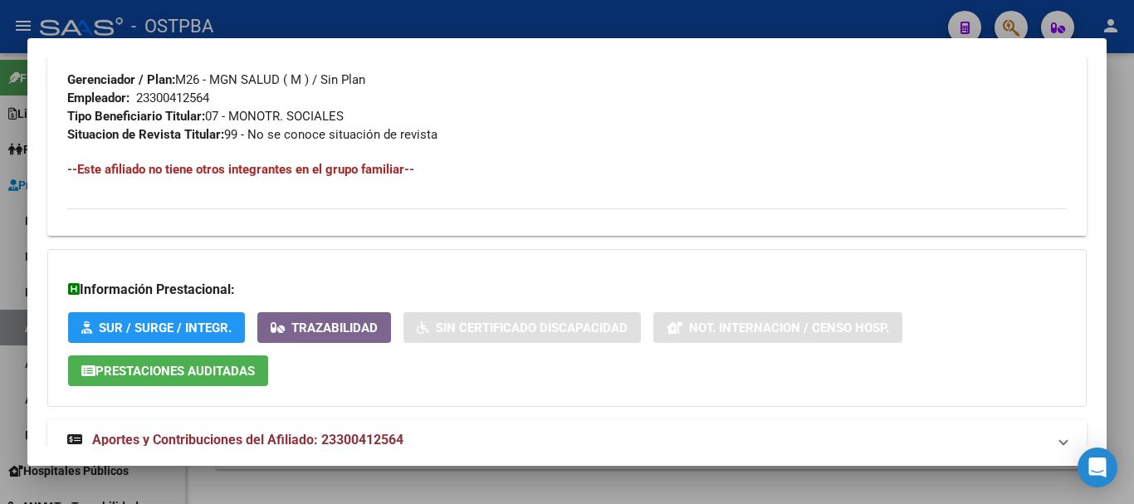
scroll to position [881, 0]
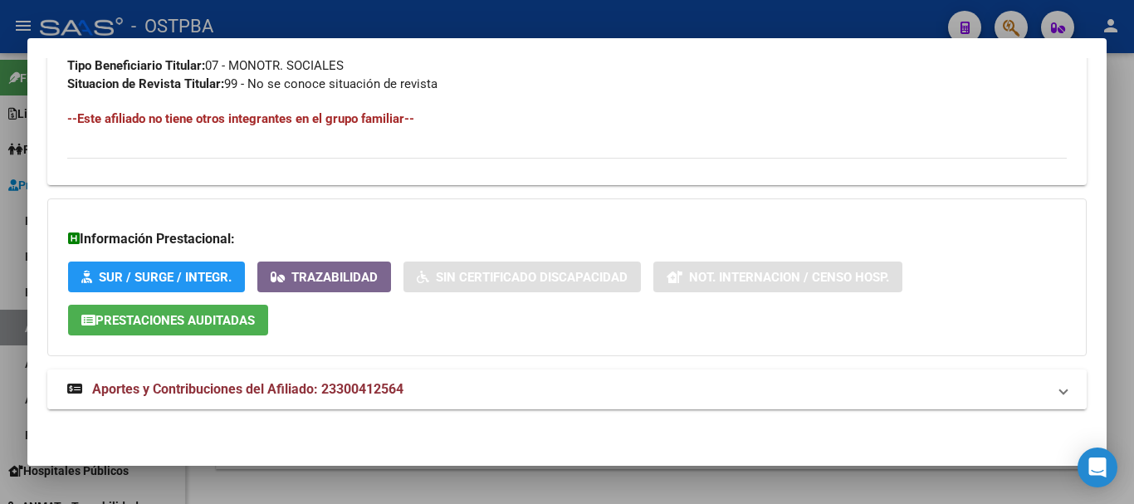
click at [320, 405] on mat-expansion-panel-header "Aportes y Contribuciones del Afiliado: 23300412564" at bounding box center [566, 389] width 1039 height 40
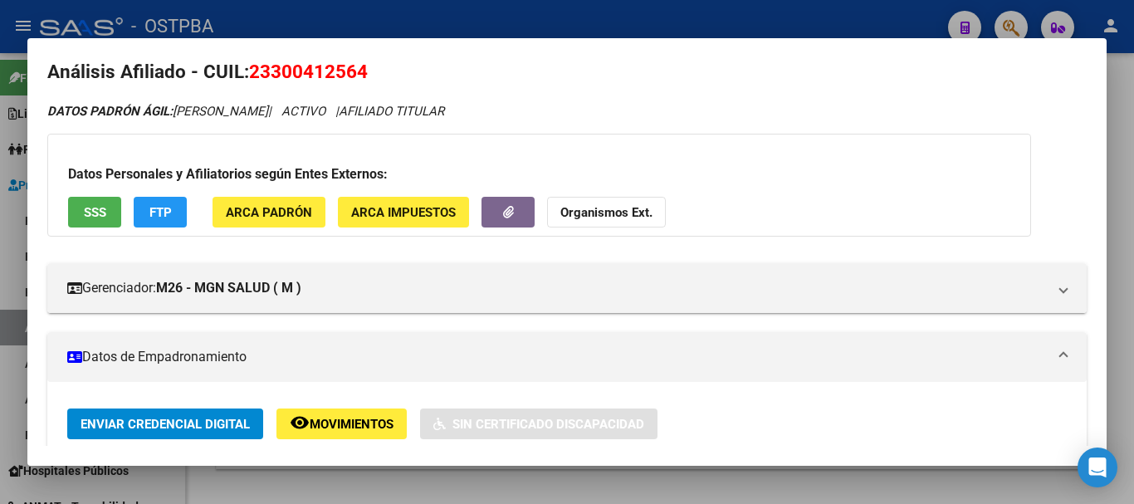
scroll to position [0, 0]
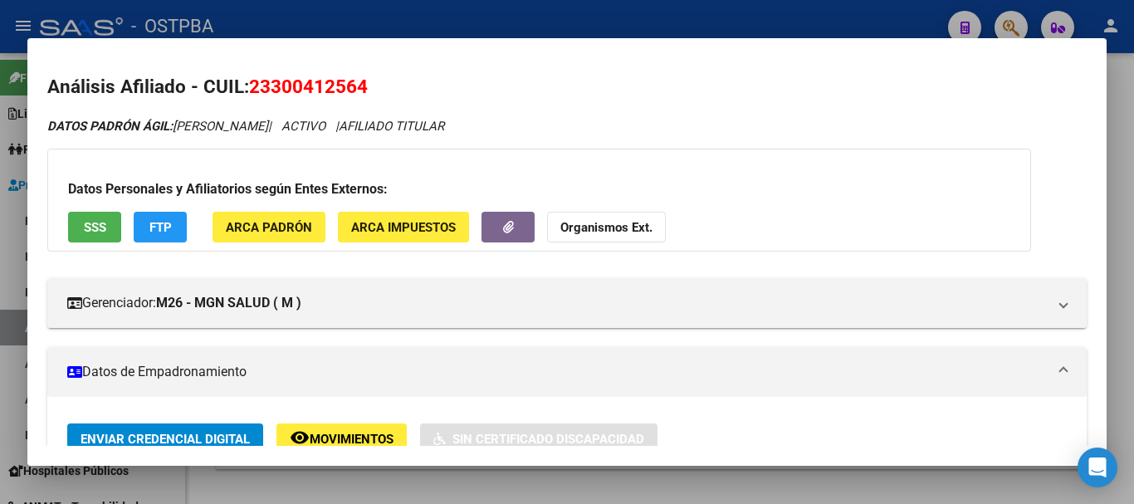
click at [489, 19] on div at bounding box center [567, 252] width 1134 height 504
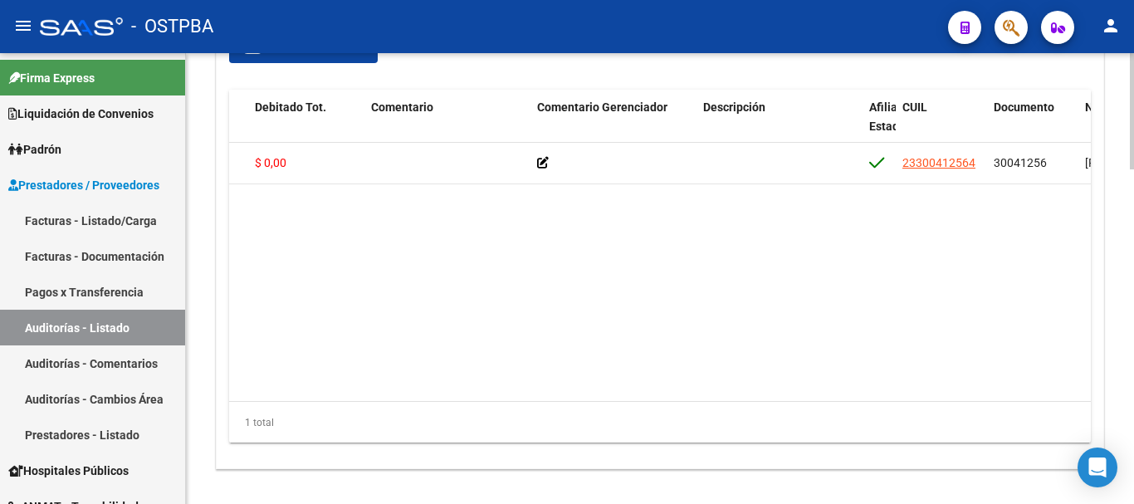
scroll to position [0, 322]
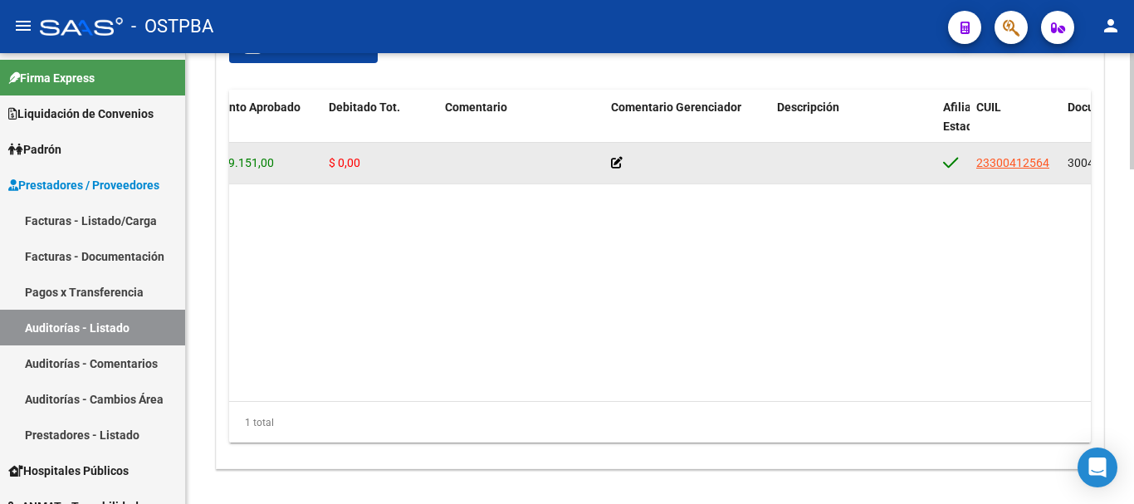
click at [616, 164] on icon at bounding box center [617, 163] width 12 height 12
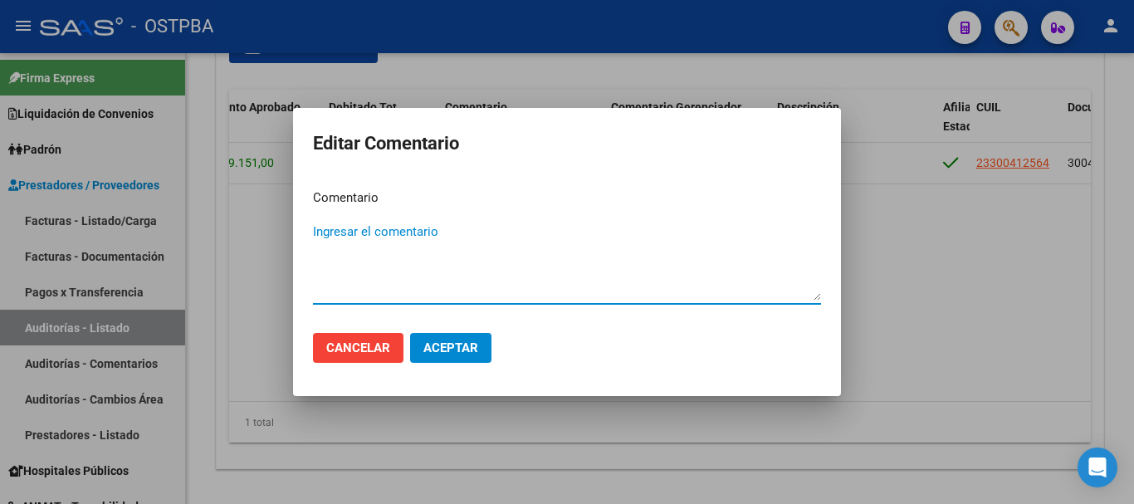
paste textarea "23300412564"
drag, startPoint x: 410, startPoint y: 242, endPoint x: 179, endPoint y: 217, distance: 232.1
click at [179, 217] on div "Editar Comentario Comentario 23300412564 Ingresar el comentario Cancelar Aceptar" at bounding box center [567, 252] width 1134 height 504
type textarea "a"
type textarea "Aceptamos el débito"
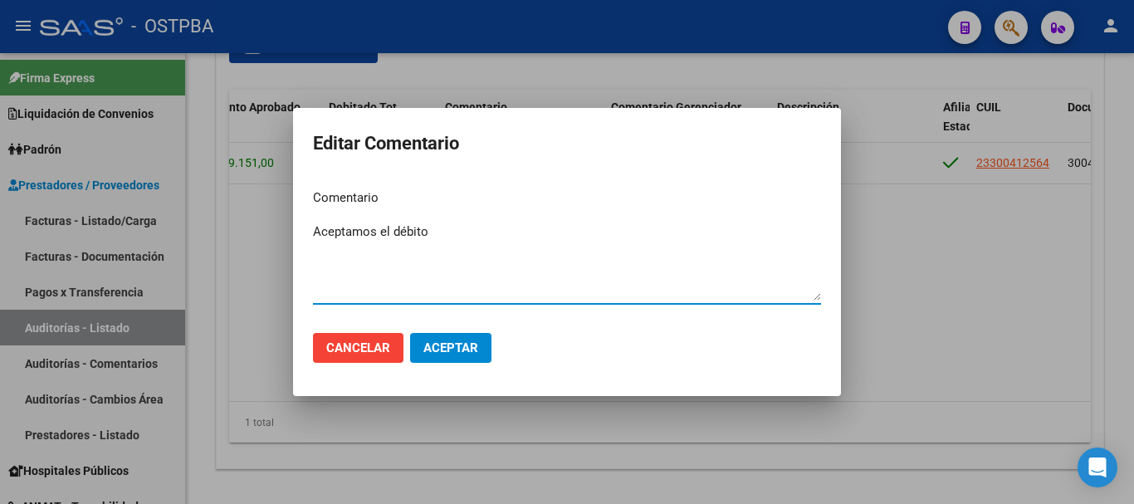
click at [432, 353] on span "Aceptar" at bounding box center [450, 347] width 55 height 15
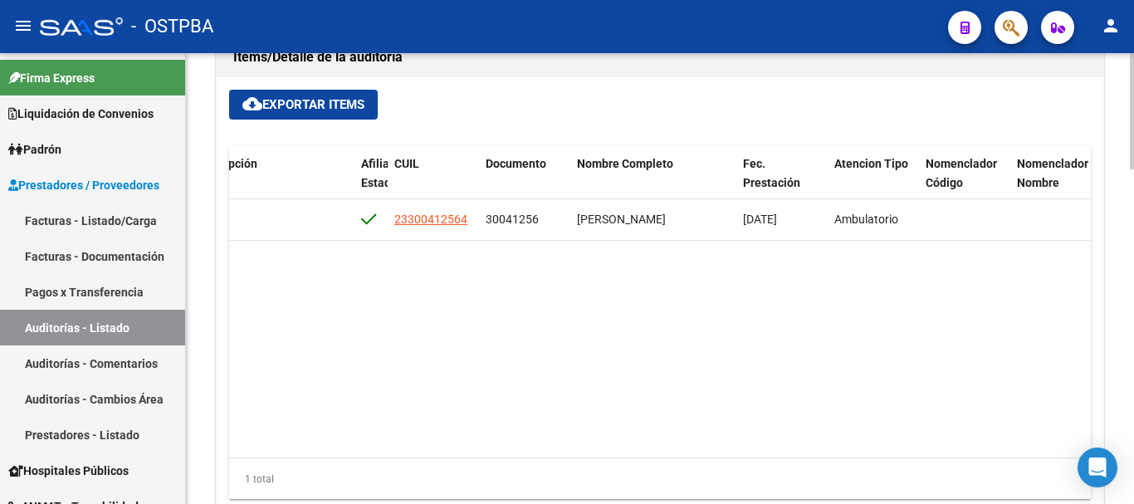
scroll to position [0, 906]
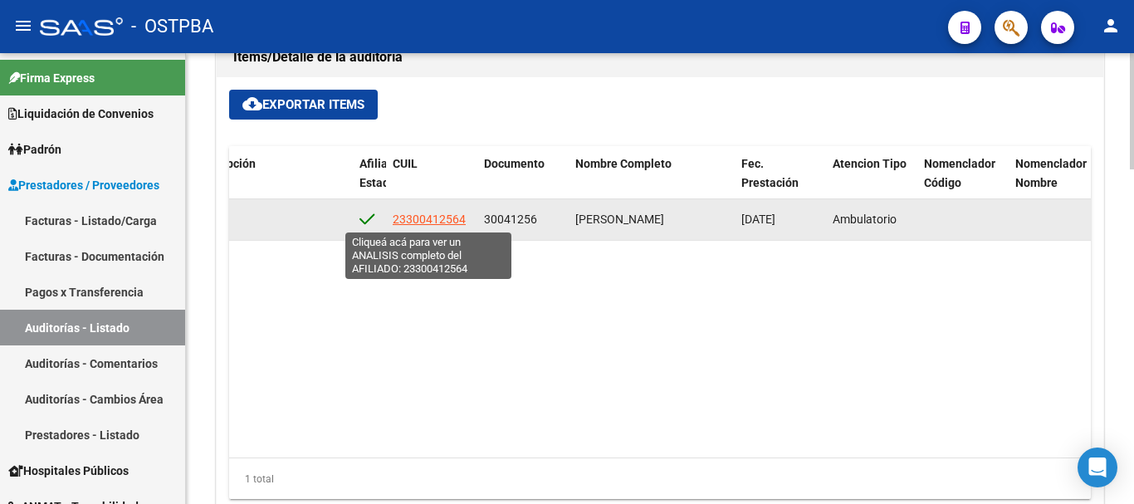
click at [406, 217] on span "23300412564" at bounding box center [429, 218] width 73 height 13
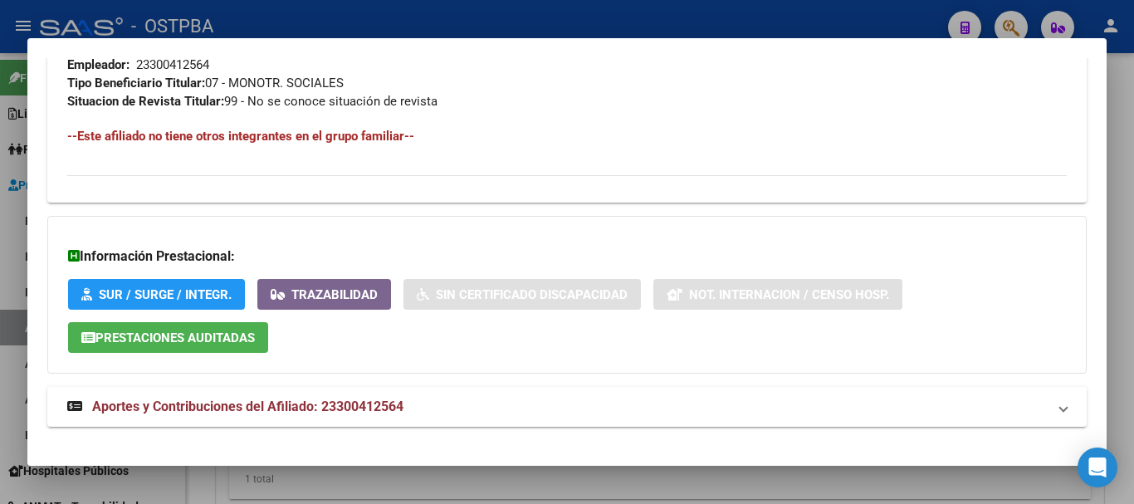
scroll to position [881, 0]
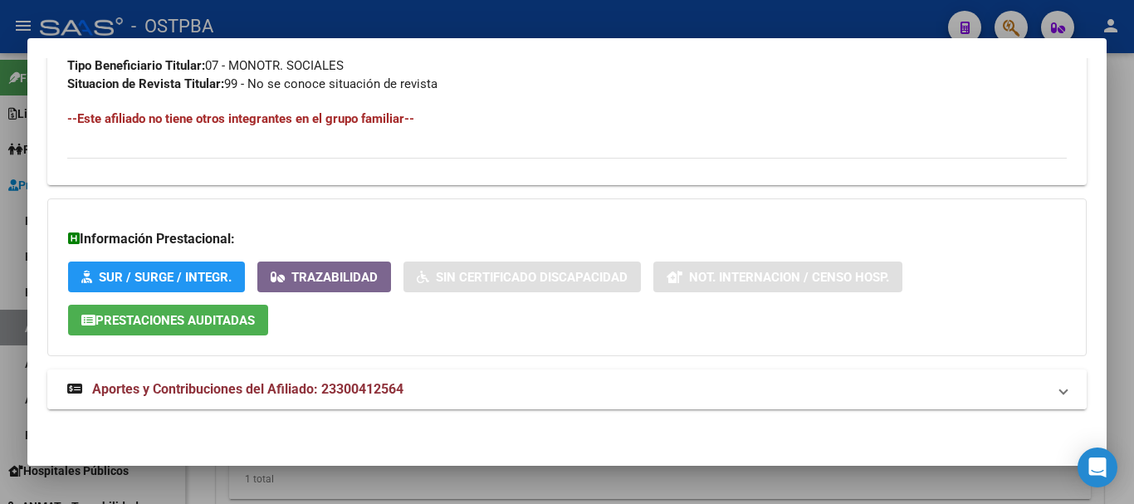
click at [434, 381] on mat-panel-title "Aportes y Contribuciones del Afiliado: 23300412564" at bounding box center [556, 389] width 979 height 20
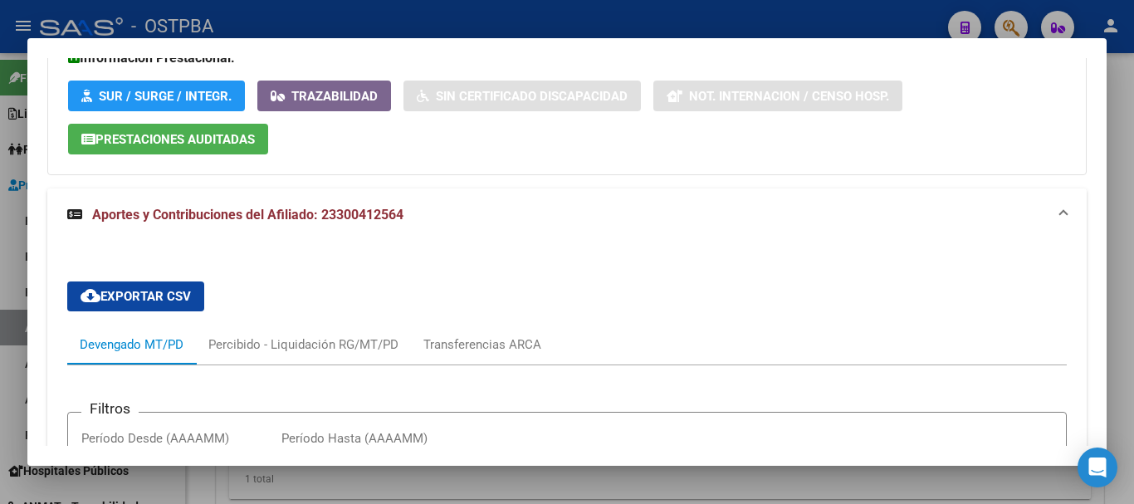
scroll to position [1394, 0]
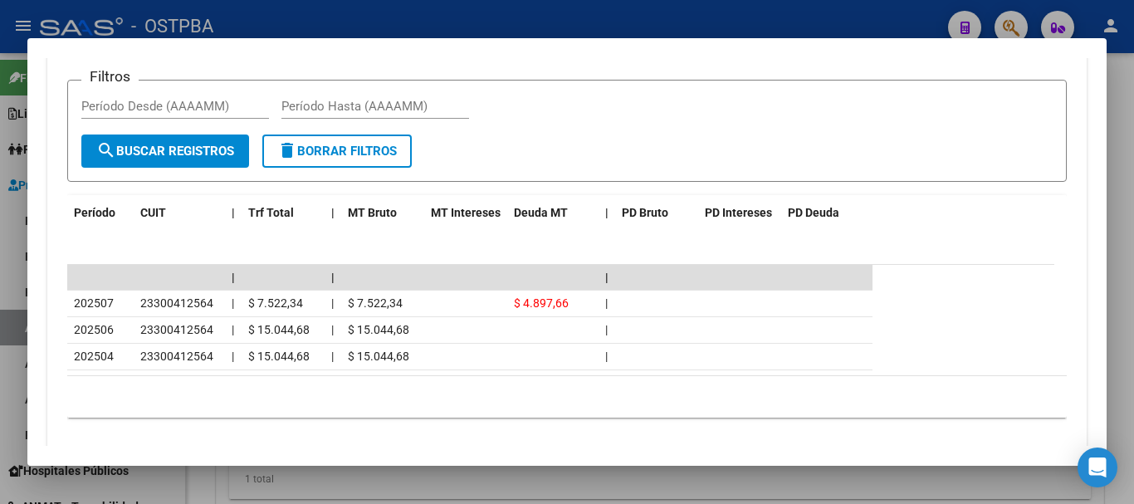
click at [638, 17] on div at bounding box center [567, 252] width 1134 height 504
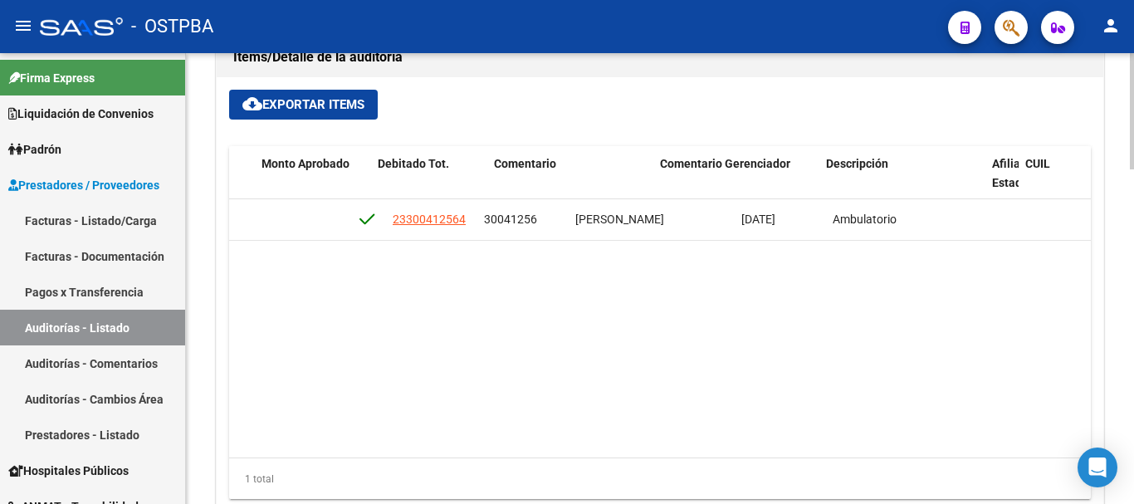
scroll to position [0, 0]
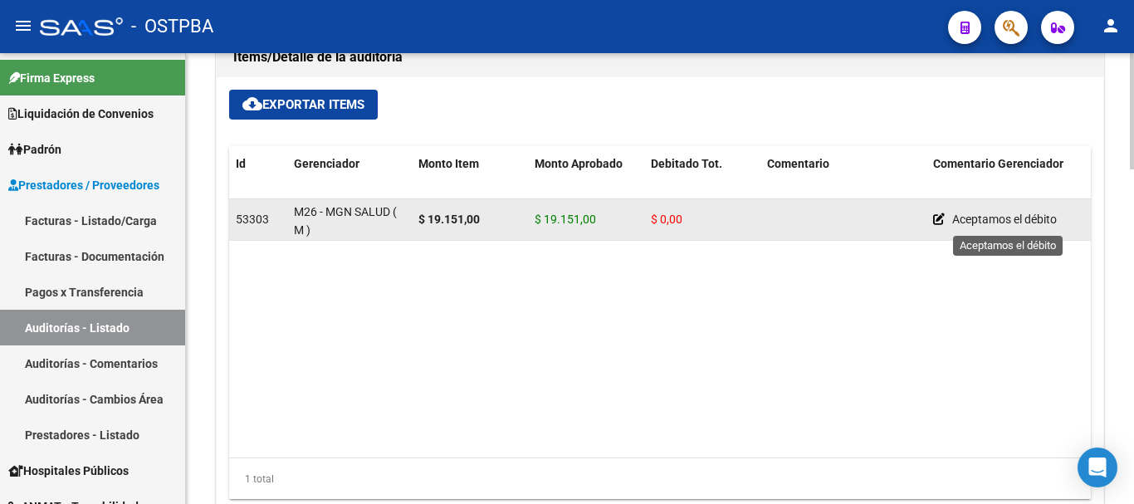
click at [969, 221] on span "Aceptamos el débito" at bounding box center [1004, 218] width 105 height 13
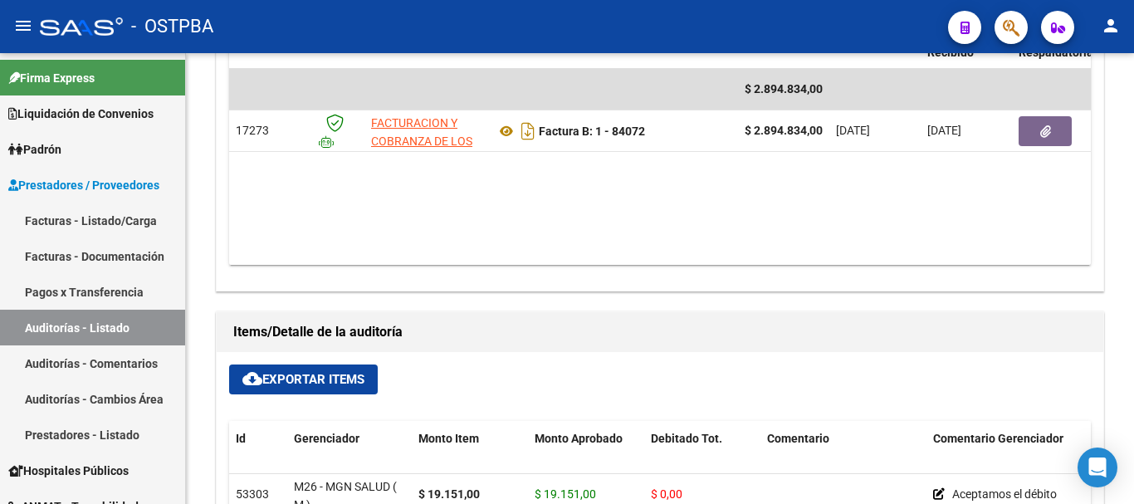
scroll to position [886, 0]
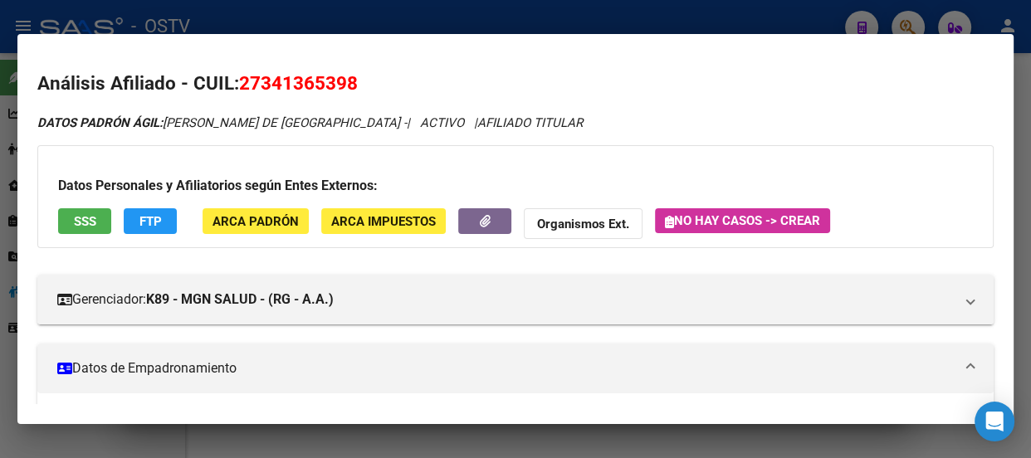
click at [227, 27] on div at bounding box center [515, 229] width 1031 height 458
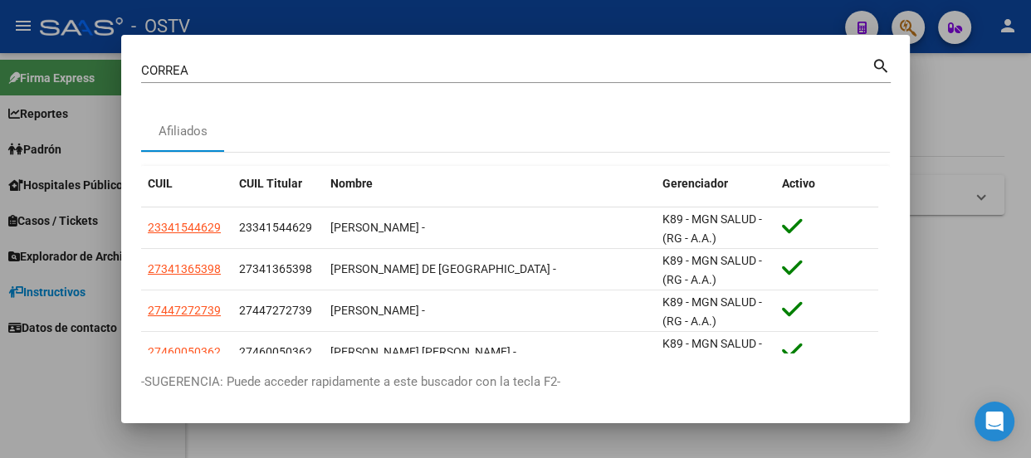
click at [269, 71] on input "CORREA" at bounding box center [506, 70] width 730 height 15
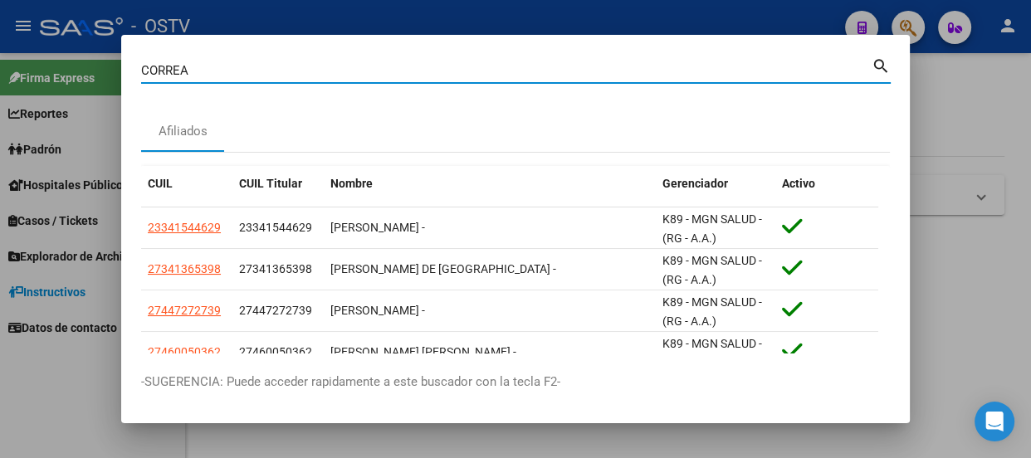
click at [269, 71] on input "CORREA" at bounding box center [506, 70] width 730 height 15
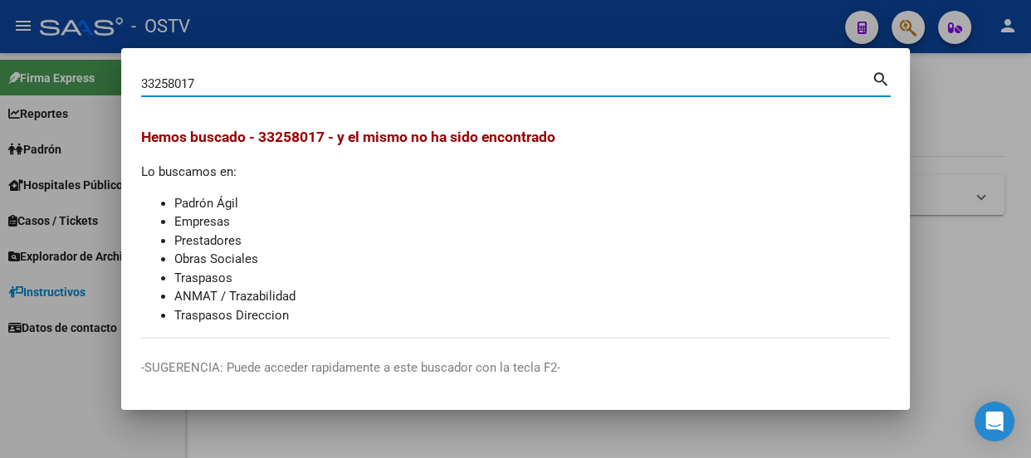
click at [185, 87] on input "33258017" at bounding box center [506, 83] width 730 height 15
click at [184, 85] on input "33258017" at bounding box center [506, 83] width 730 height 15
click at [216, 81] on input "33258017" at bounding box center [506, 83] width 730 height 15
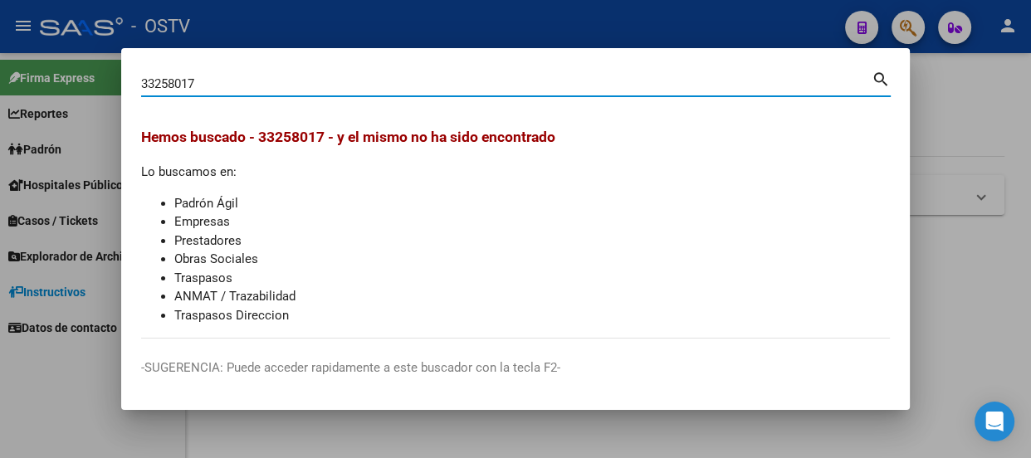
click at [216, 81] on input "33258017" at bounding box center [506, 83] width 730 height 15
paste input "201"
type input "33258201"
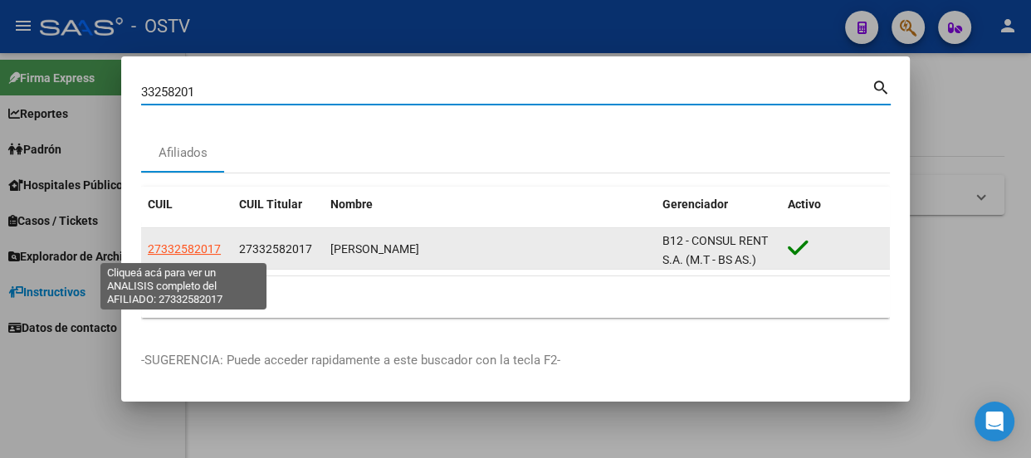
click at [176, 241] on app-link-go-to "27332582017" at bounding box center [184, 249] width 73 height 19
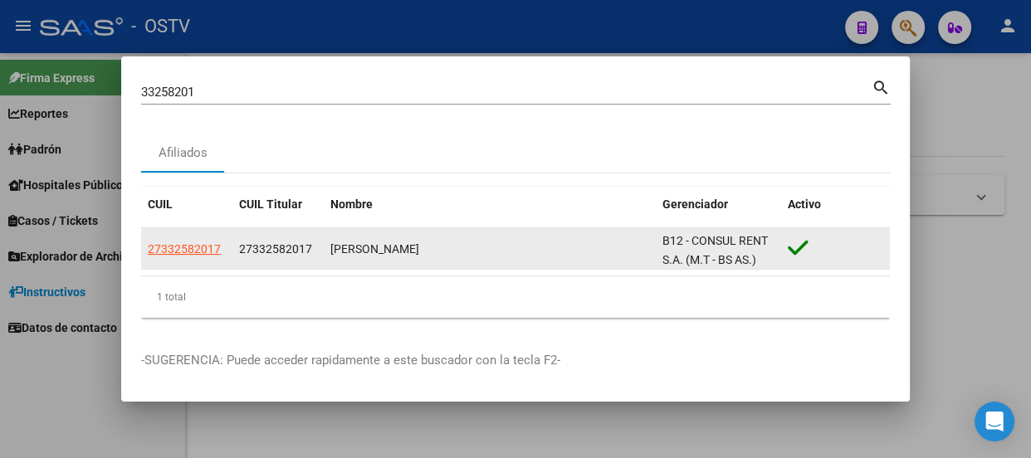
click at [182, 264] on datatable-body-cell "27332582017" at bounding box center [186, 248] width 91 height 41
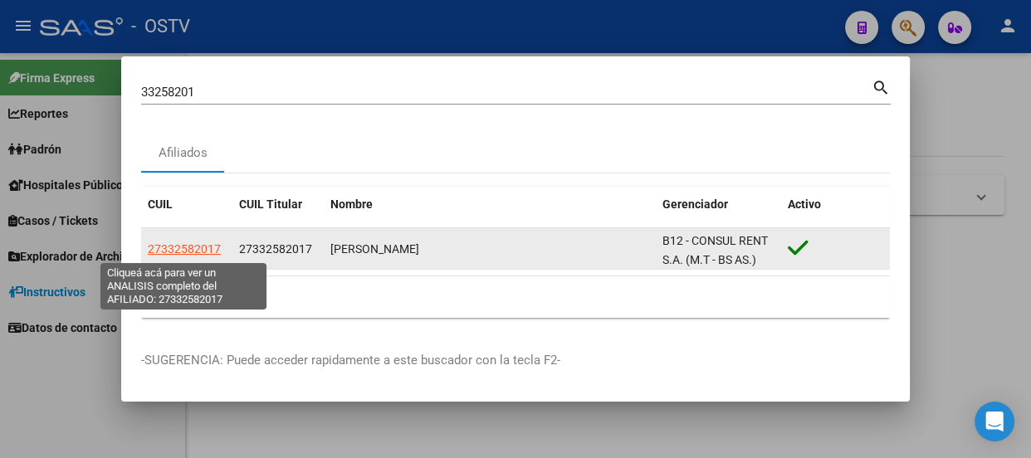
click at [186, 252] on span "27332582017" at bounding box center [184, 248] width 73 height 13
type textarea "27332582017"
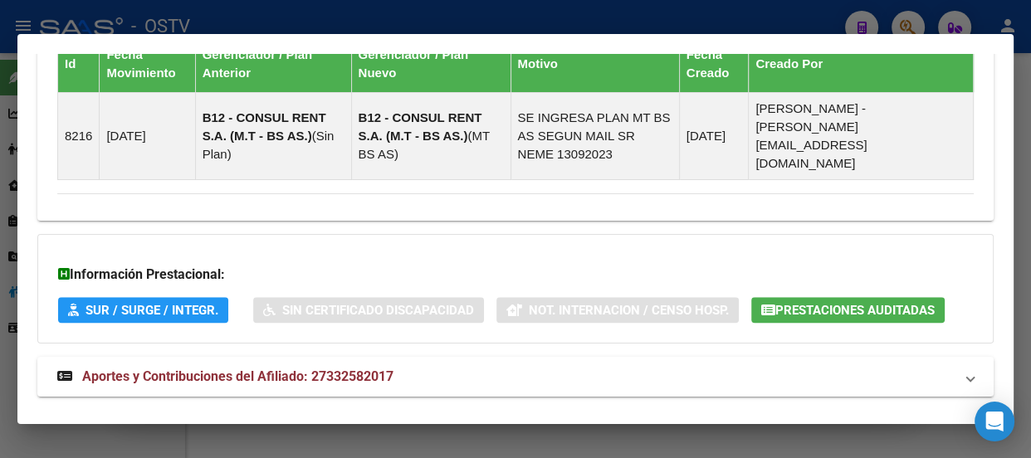
scroll to position [1224, 0]
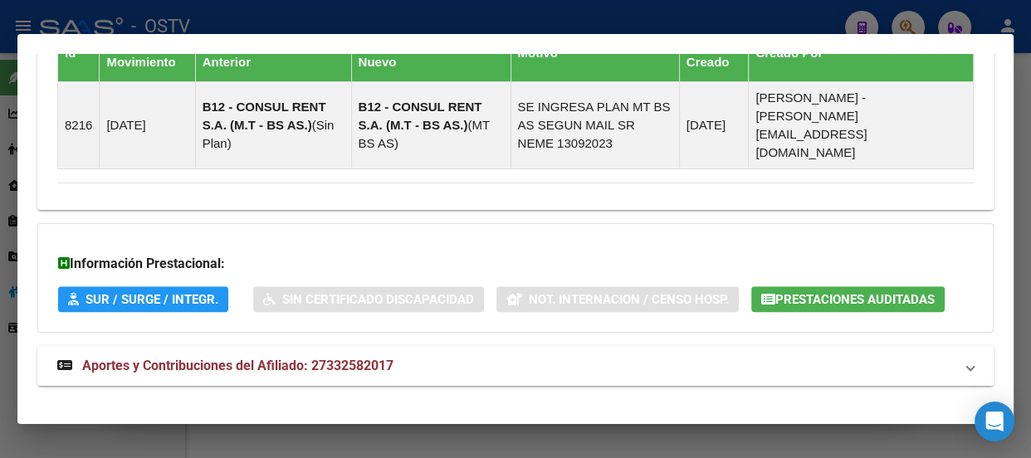
click at [374, 346] on mat-expansion-panel-header "Aportes y Contribuciones del Afiliado: 27332582017" at bounding box center [515, 366] width 956 height 40
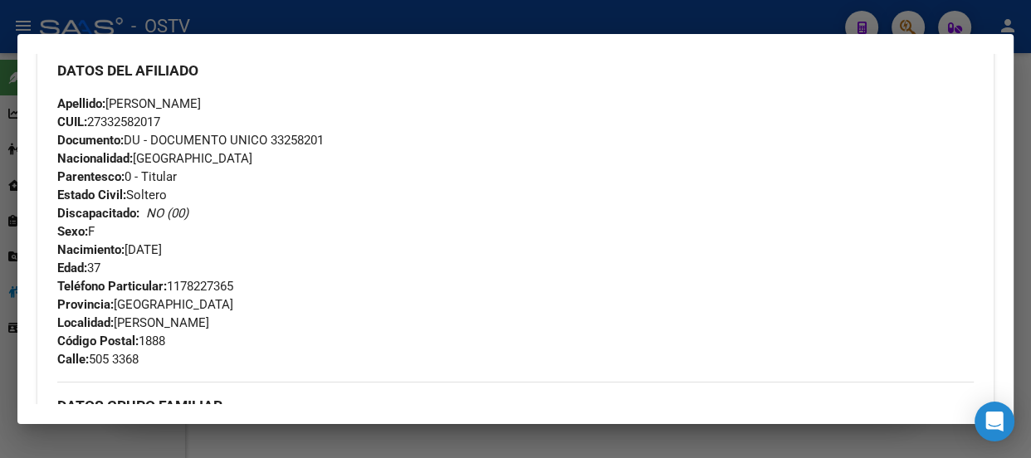
scroll to position [567, 0]
